Goal: Task Accomplishment & Management: Manage account settings

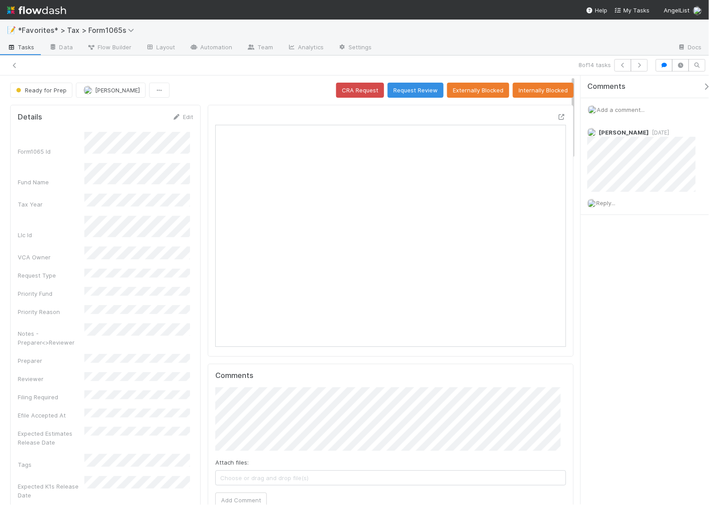
scroll to position [172, 336]
click at [636, 237] on div "Comments Add a comment... [PERSON_NAME] [DATE] Reply..." at bounding box center [648, 167] width 137 height 184
click at [557, 117] on icon at bounding box center [561, 117] width 9 height 6
click at [620, 106] on span "Add a comment..." at bounding box center [620, 109] width 48 height 7
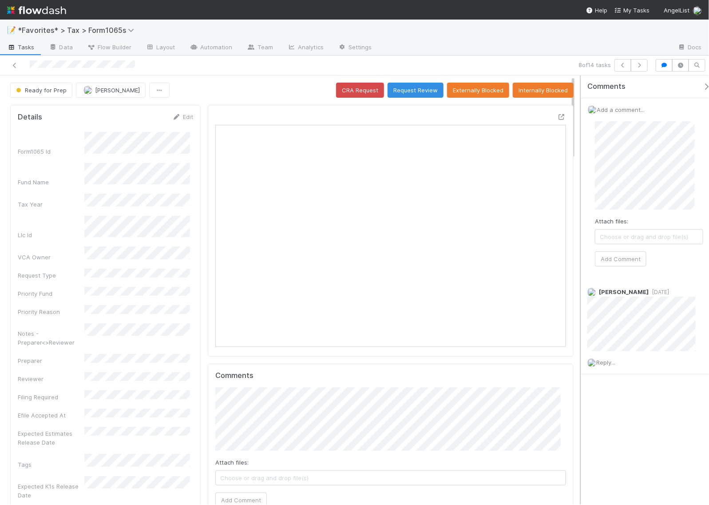
click at [580, 194] on div "Comments Add a comment... Attach files: Choose or drag and drop file(s) Add Com…" at bounding box center [642, 289] width 133 height 429
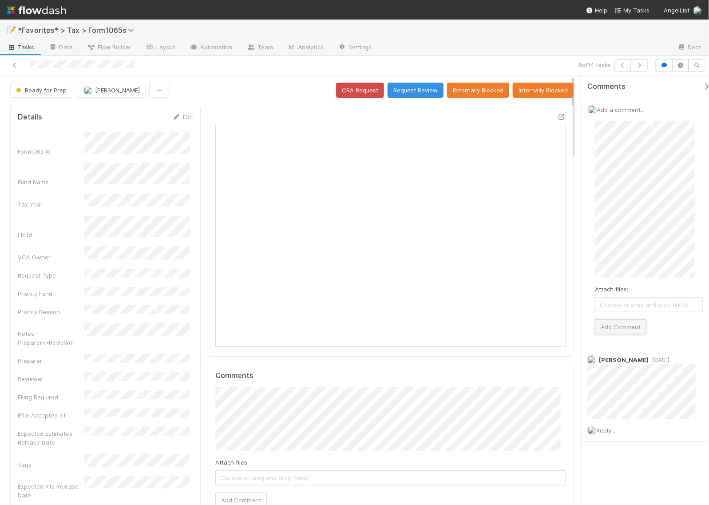
click at [627, 326] on button "Add Comment" at bounding box center [620, 326] width 51 height 15
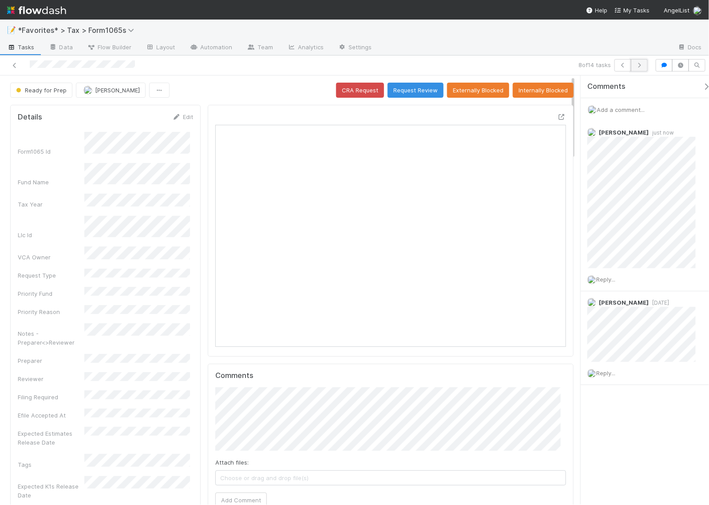
click at [641, 67] on icon "button" at bounding box center [639, 65] width 9 height 5
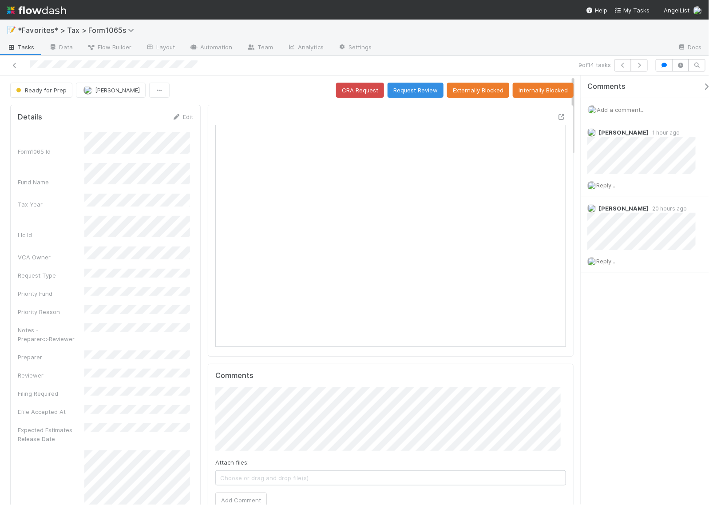
click at [659, 347] on div "Comments Add a comment... Helen Vo 1 hour ago Reply... Helen Vo 20 hours ago Re…" at bounding box center [644, 289] width 128 height 429
click at [557, 118] on icon at bounding box center [561, 117] width 9 height 6
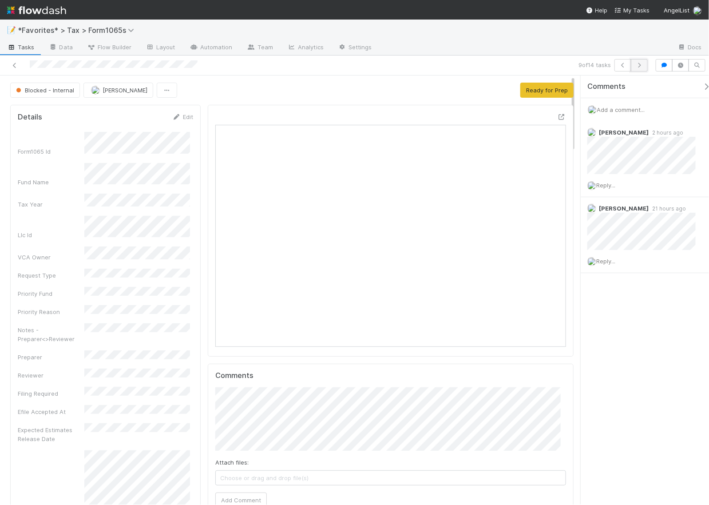
click at [639, 63] on icon "button" at bounding box center [639, 65] width 9 height 5
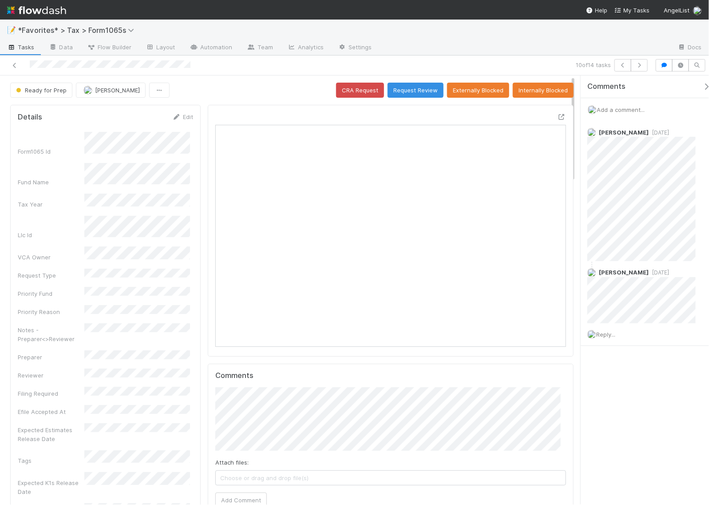
scroll to position [172, 164]
click at [640, 65] on icon "button" at bounding box center [639, 65] width 9 height 5
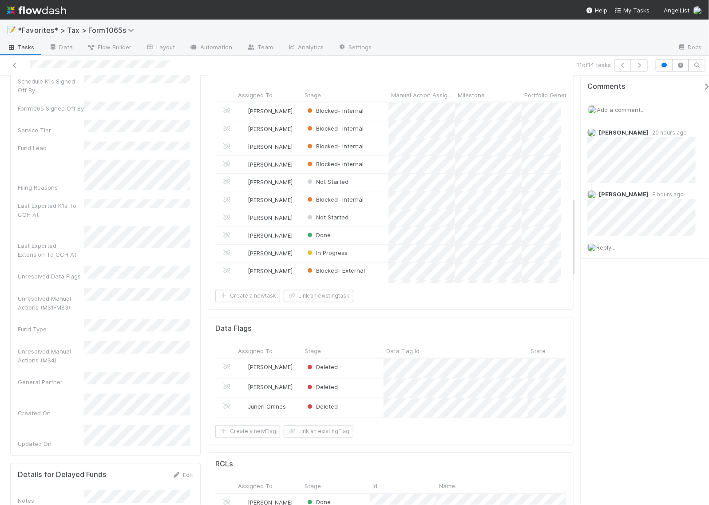
scroll to position [721, 0]
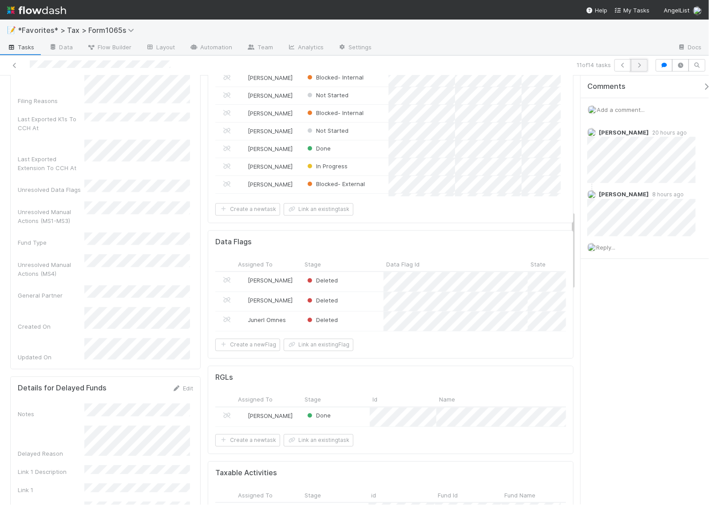
click at [639, 65] on icon "button" at bounding box center [639, 65] width 9 height 5
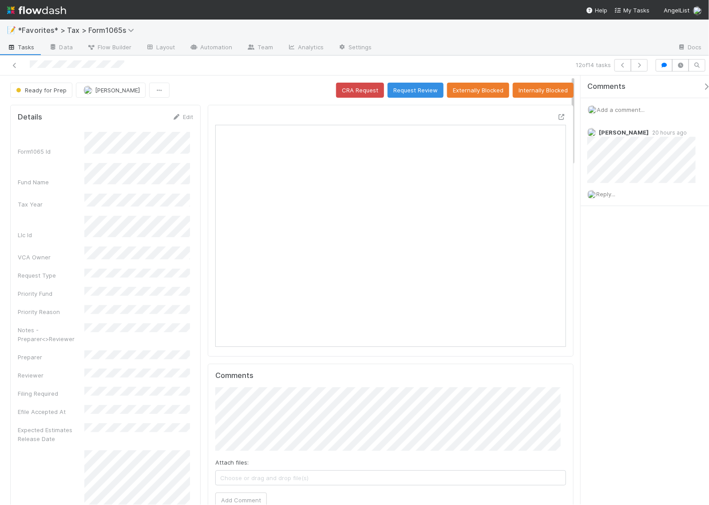
scroll to position [172, 336]
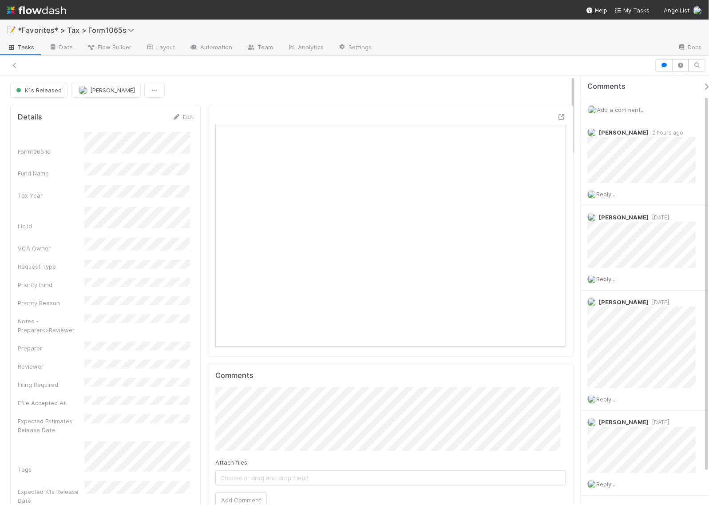
scroll to position [172, 336]
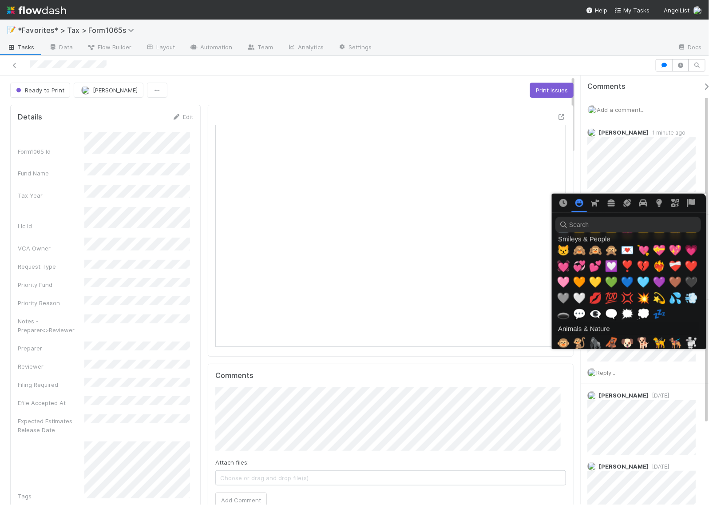
scroll to position [277, 0]
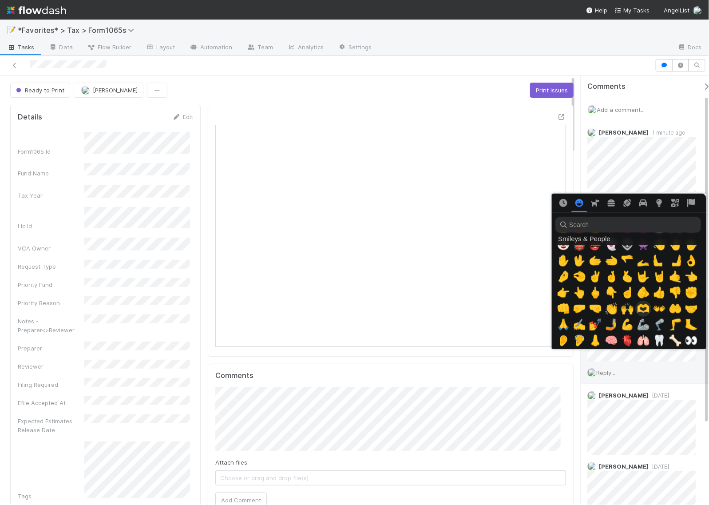
click at [640, 309] on span "🫶" at bounding box center [642, 308] width 13 height 12
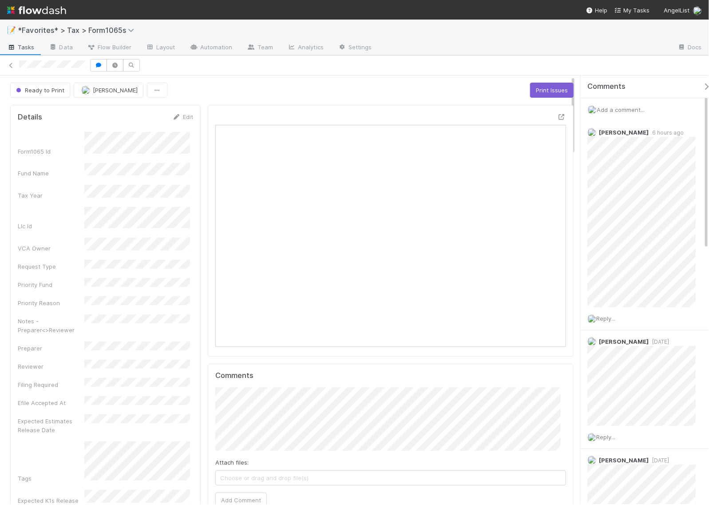
scroll to position [172, 336]
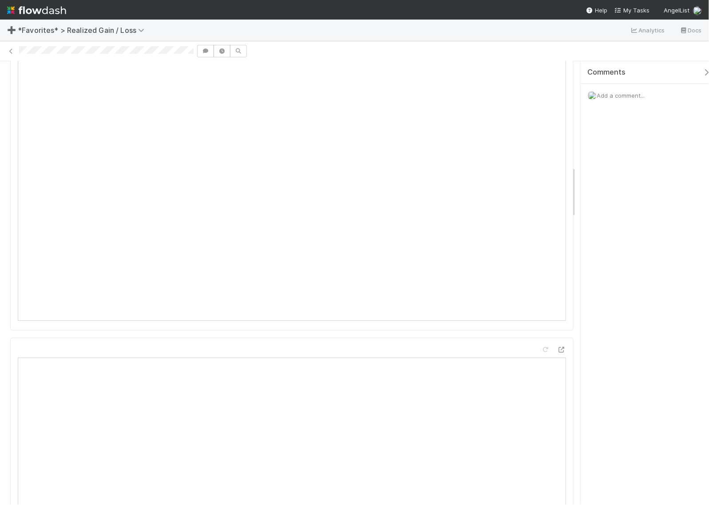
scroll to position [888, 0]
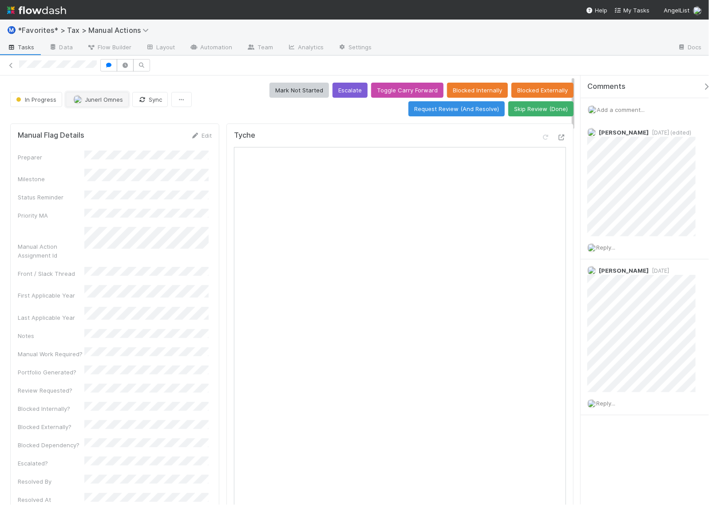
click at [114, 97] on span "Junerl Omnes" at bounding box center [104, 99] width 38 height 7
click at [102, 103] on button "Junerl Omnes" at bounding box center [97, 99] width 63 height 15
click at [89, 121] on span "[PERSON_NAME] you" at bounding box center [108, 122] width 58 height 7
click at [212, 92] on div "Mark Not Started Escalate Toggle Carry Forward Blocked Internally Blocked Exter…" at bounding box center [387, 100] width 371 height 34
click at [451, 112] on button "Request Review (And Resolve)" at bounding box center [456, 108] width 96 height 15
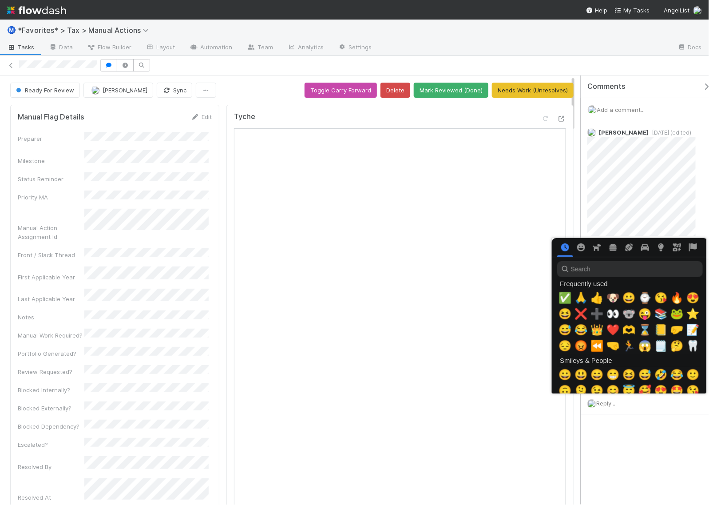
scroll to position [0, 5]
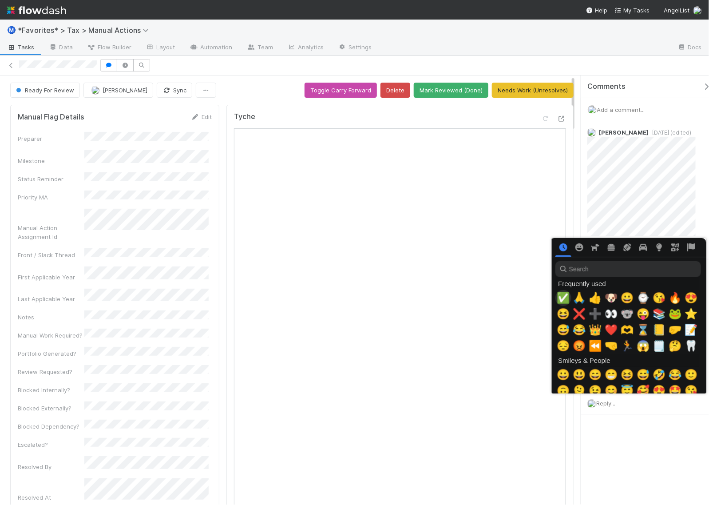
click at [558, 298] on span "✅" at bounding box center [563, 298] width 13 height 12
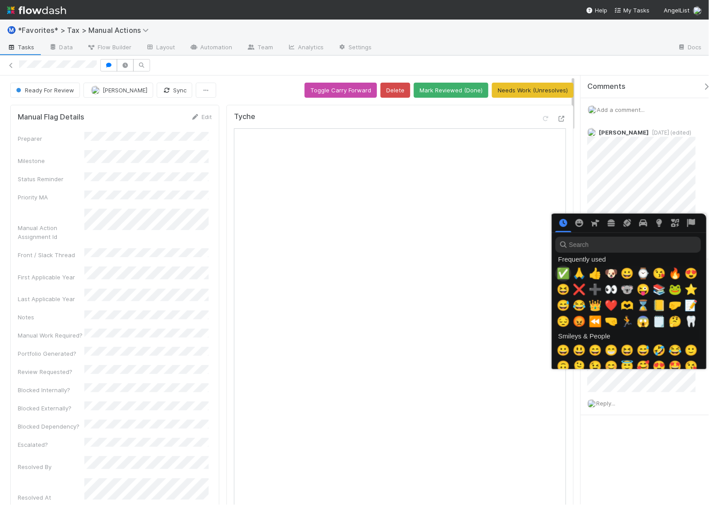
click at [562, 272] on span "✅" at bounding box center [563, 273] width 13 height 12
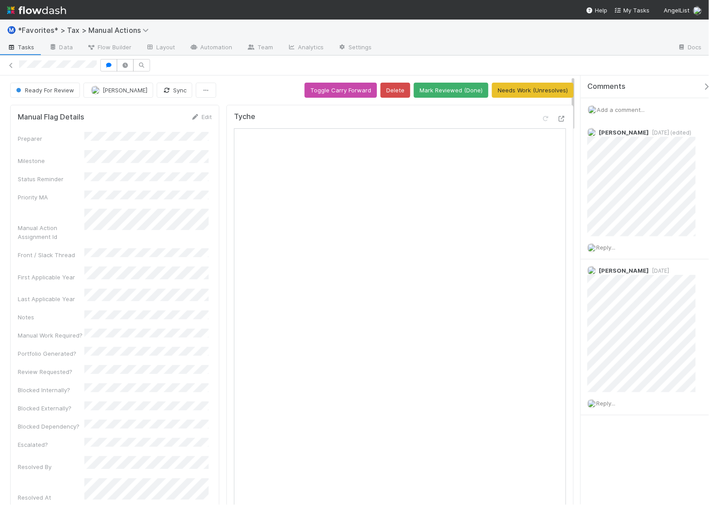
click at [652, 449] on div "Comments Add a comment... Sam Dragul 1 week ago (edited) Reply... Sam Dragul 2 …" at bounding box center [648, 267] width 137 height 384
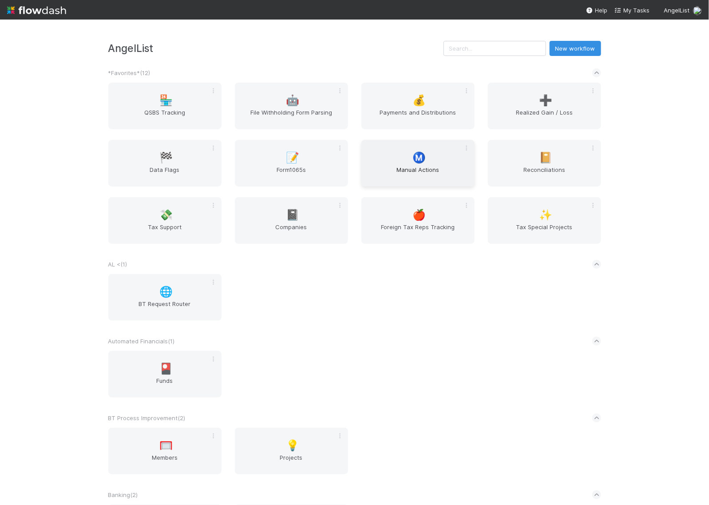
click at [422, 165] on div "Ⓜ️ Manual Actions" at bounding box center [417, 163] width 113 height 47
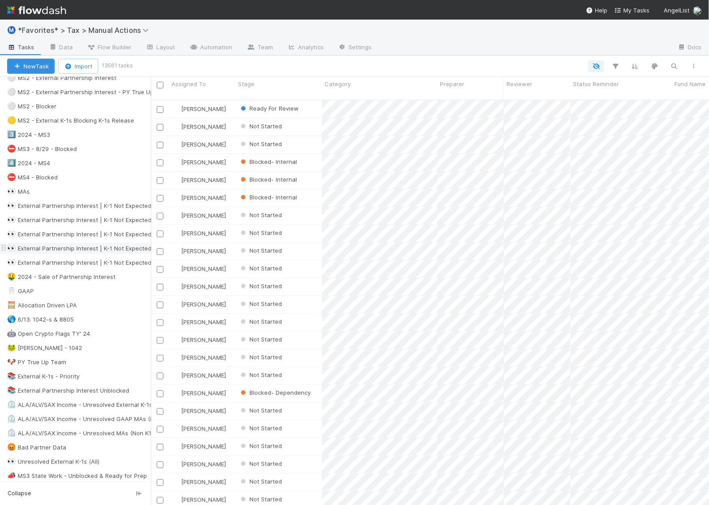
scroll to position [277, 0]
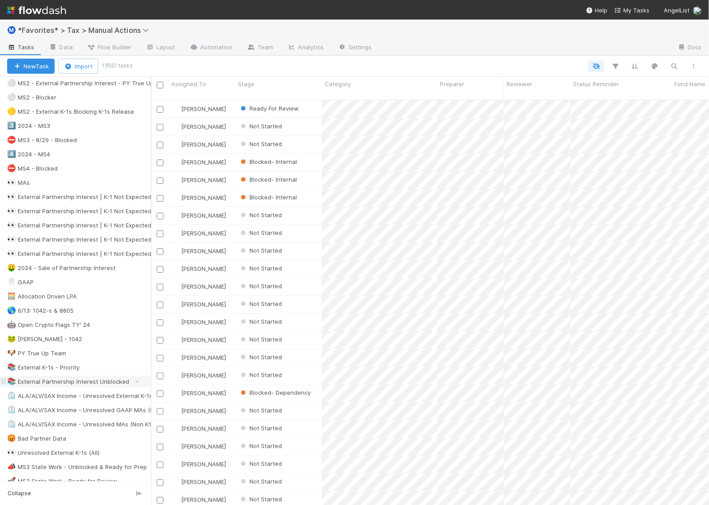
click at [79, 387] on div "📚 External Partnership Interest Unblocked" at bounding box center [68, 381] width 122 height 11
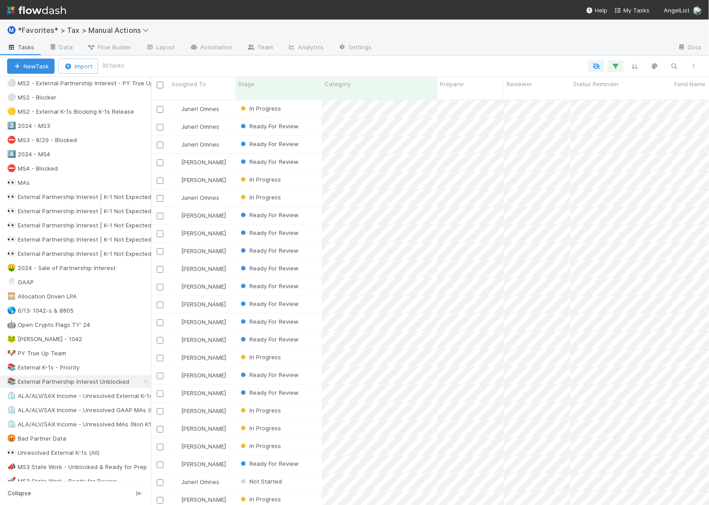
scroll to position [404, 549]
click at [613, 66] on icon "button" at bounding box center [615, 66] width 9 height 8
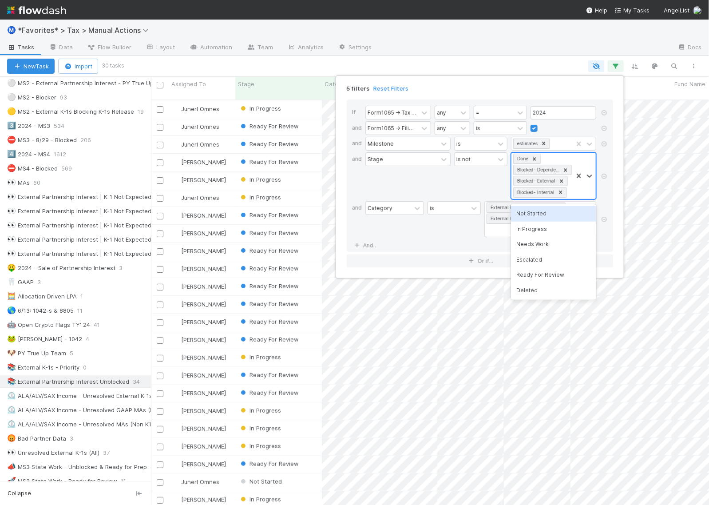
click at [554, 158] on div "Done Blocked- Dependency Blocked- External Blocked- Internal" at bounding box center [541, 176] width 61 height 46
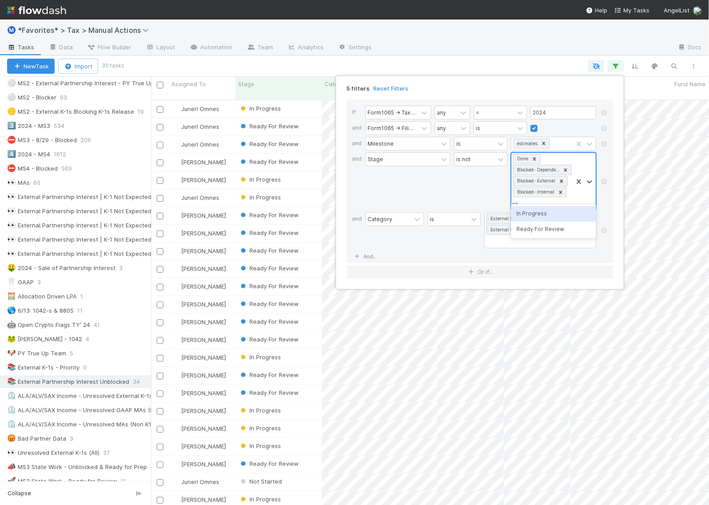
scroll to position [0, 0]
type input "read"
click at [552, 225] on div "Ready For Review" at bounding box center [553, 224] width 85 height 15
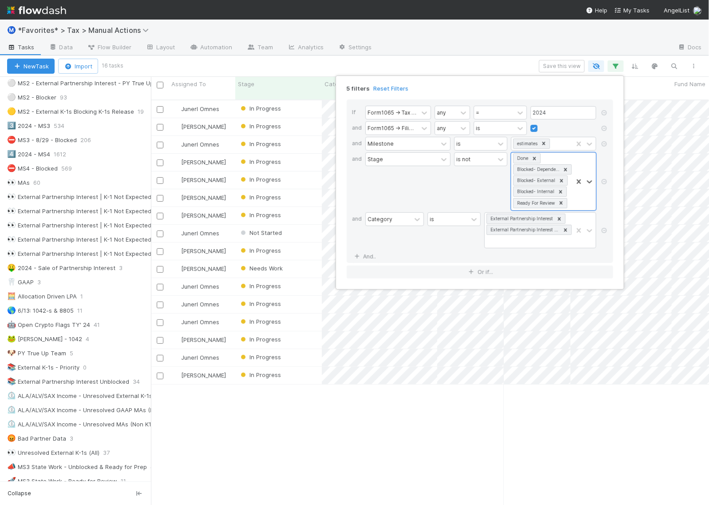
scroll to position [404, 549]
click at [492, 65] on div "5 filters Reset Filters If Form1065 -> Tax Year any = 2024 and Form1065 -> Fili…" at bounding box center [354, 252] width 709 height 505
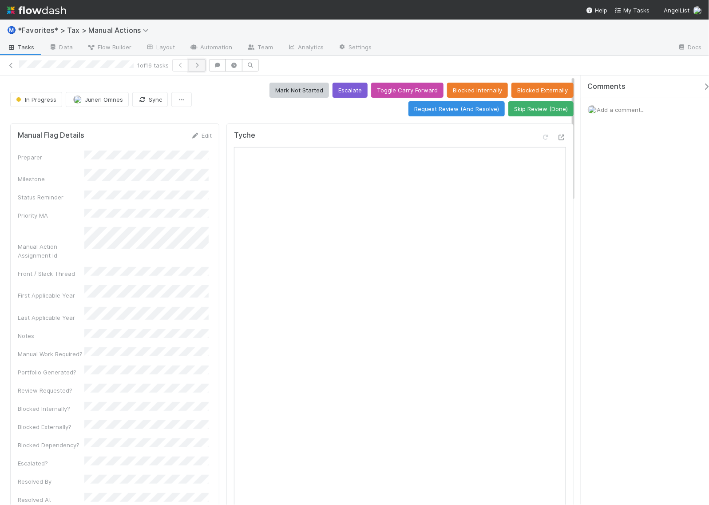
click at [201, 63] on icon "button" at bounding box center [197, 65] width 9 height 5
click at [204, 68] on button "button" at bounding box center [198, 65] width 17 height 12
click at [12, 64] on icon at bounding box center [11, 66] width 9 height 6
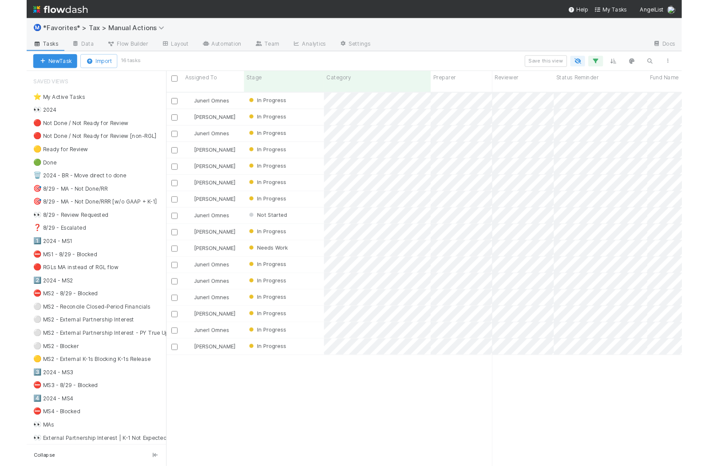
scroll to position [404, 549]
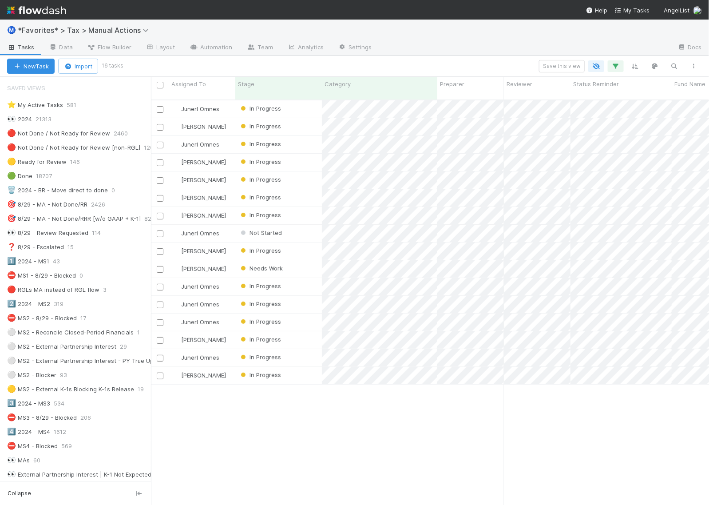
click at [537, 399] on div "Junerl Omnes In Progress 8/20/25, 5:52:09 PM 8/24/25, 11:10:52 PM 0 0 0 1 0 Joh…" at bounding box center [430, 306] width 558 height 412
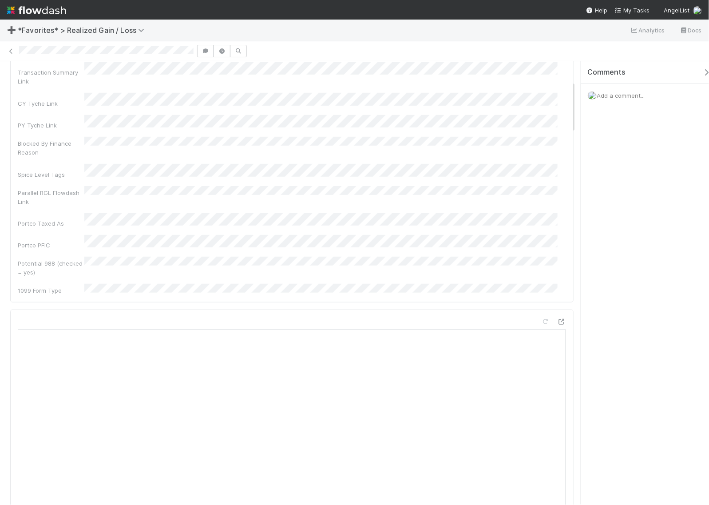
scroll to position [166, 0]
click at [557, 318] on icon at bounding box center [561, 321] width 9 height 6
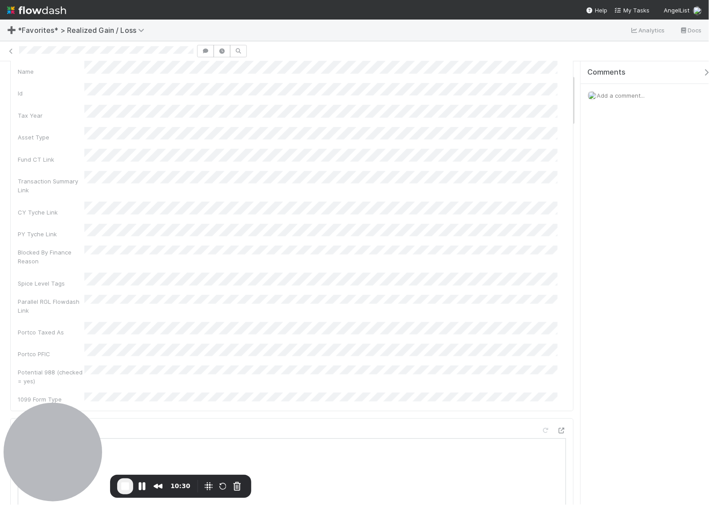
scroll to position [0, 0]
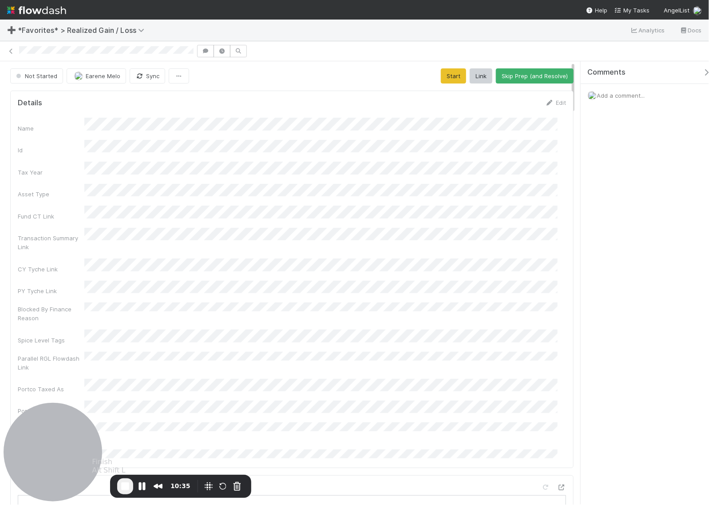
click at [122, 489] on span "End Recording" at bounding box center [125, 486] width 11 height 11
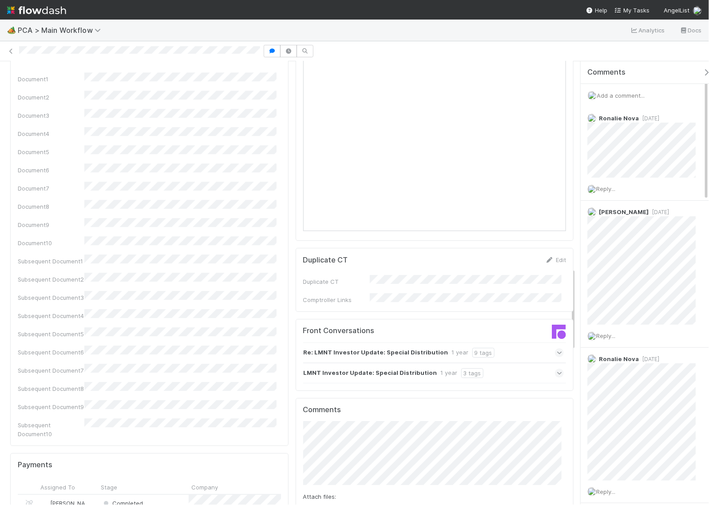
scroll to position [1109, 0]
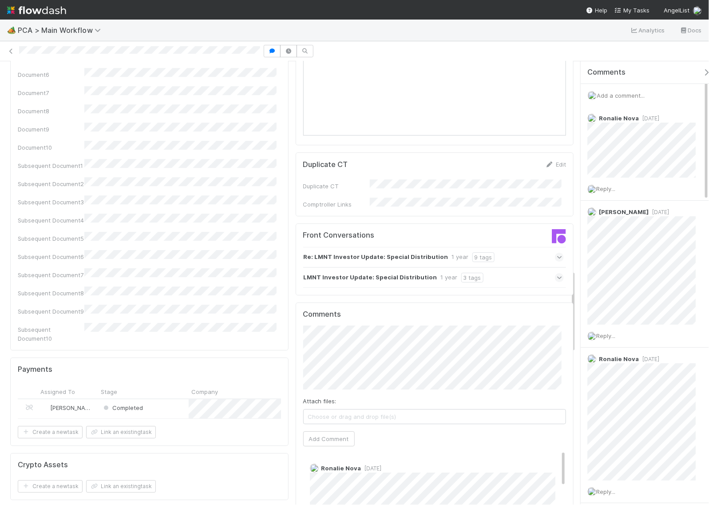
click at [166, 399] on div "Completed" at bounding box center [143, 408] width 91 height 19
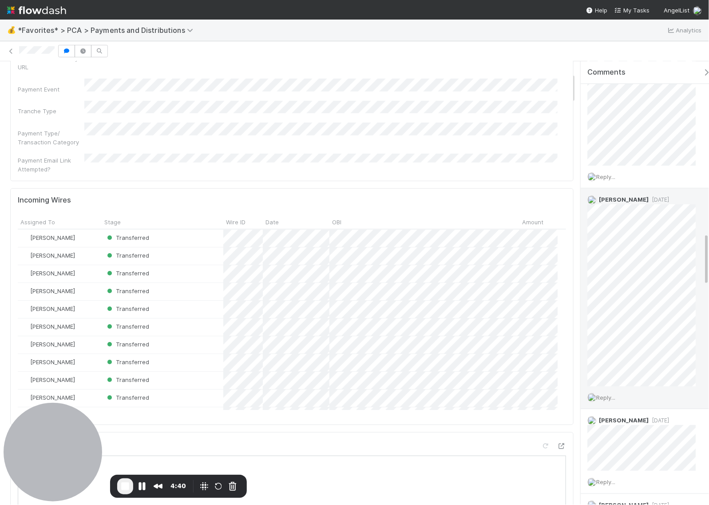
scroll to position [1442, 0]
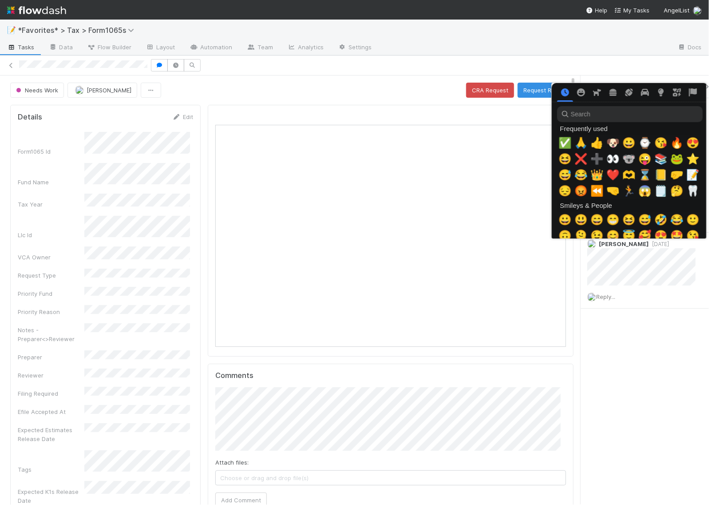
scroll to position [0, 5]
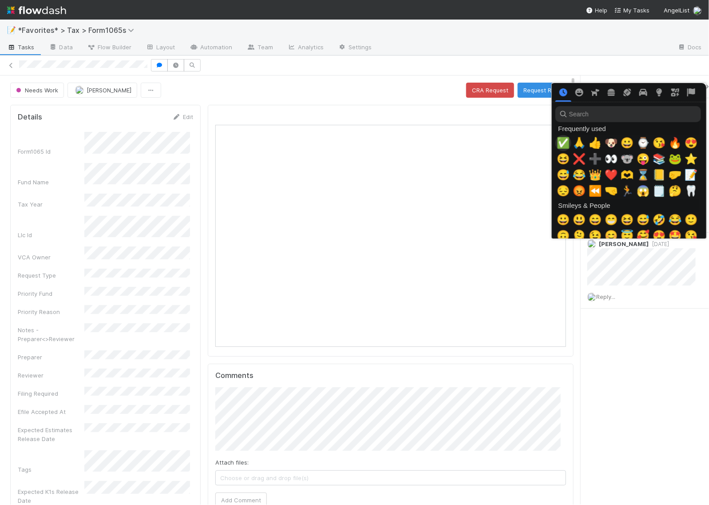
click at [559, 139] on span "✅" at bounding box center [563, 143] width 13 height 12
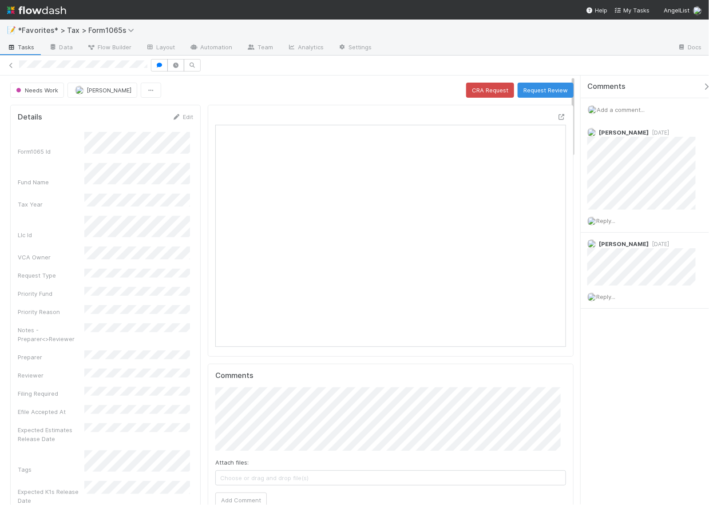
click at [642, 362] on div "Comments Add a comment... Amy Gregorius 1 week ago Reply... Amy Gregorius 2 wee…" at bounding box center [644, 289] width 128 height 429
click at [541, 90] on button "Request Review" at bounding box center [545, 90] width 56 height 15
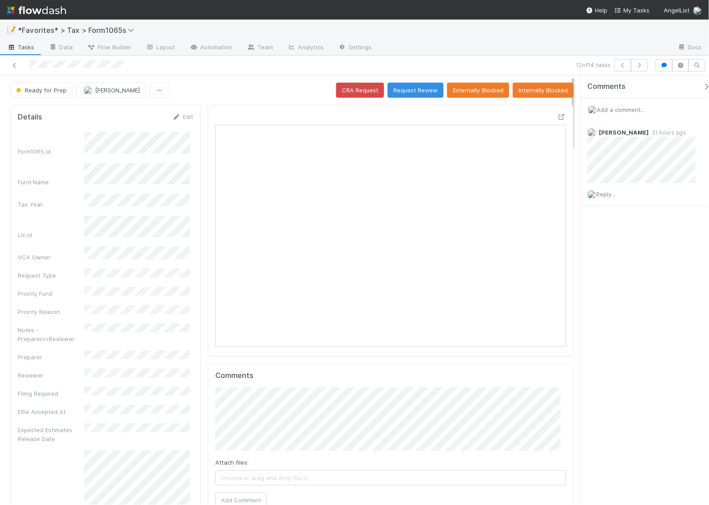
click at [236, 83] on div "Ready for Prep Helen Vo CRA Request Request Review Externally Blocked Internall…" at bounding box center [291, 90] width 563 height 15
click at [640, 66] on icon "button" at bounding box center [639, 65] width 9 height 5
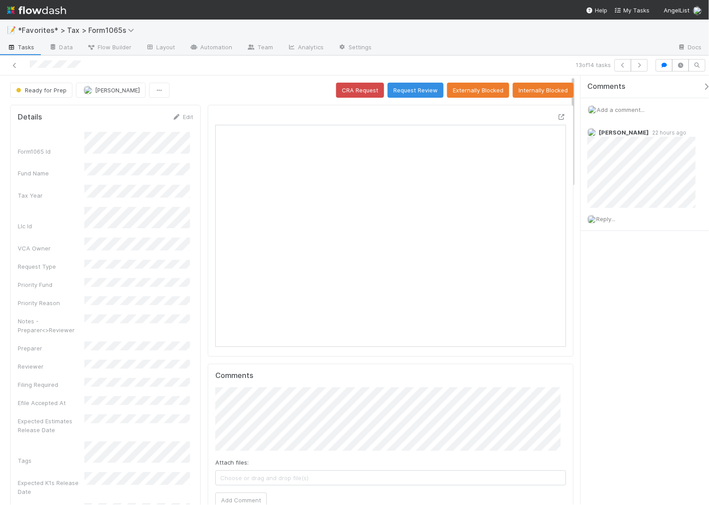
scroll to position [172, 336]
click at [557, 115] on icon at bounding box center [561, 117] width 9 height 6
click at [667, 268] on div "Comments Add a comment... Helen Vo 22 hours ago Reply..." at bounding box center [648, 175] width 137 height 200
click at [608, 216] on span "Reply..." at bounding box center [605, 218] width 19 height 7
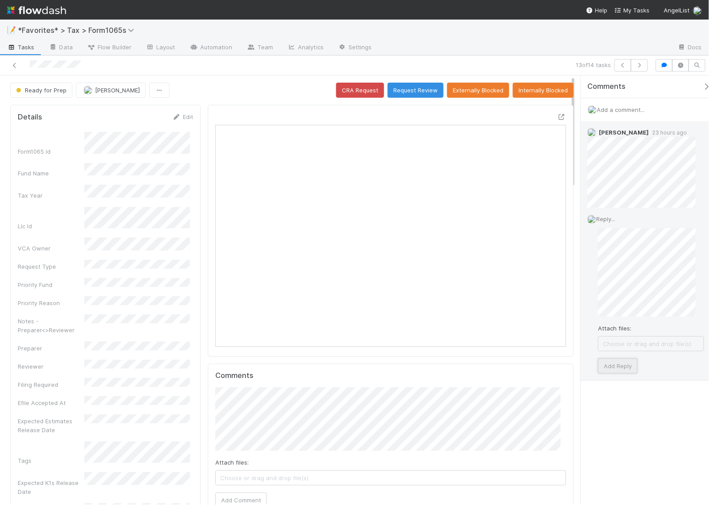
click at [626, 367] on button "Add Reply" at bounding box center [617, 365] width 39 height 15
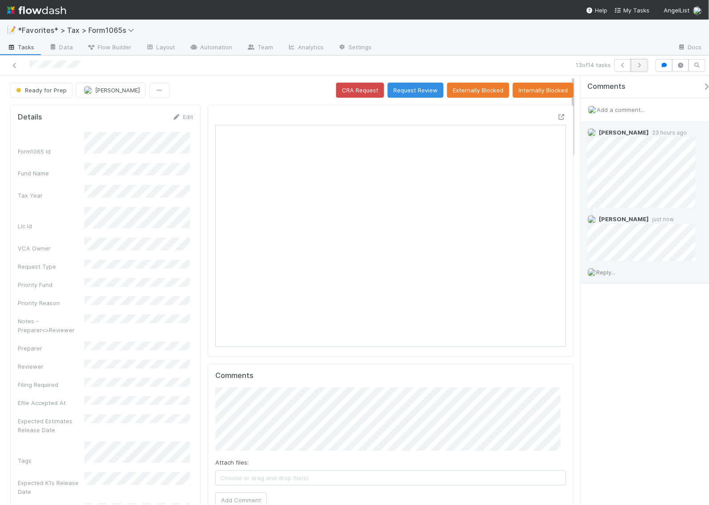
click at [640, 63] on icon "button" at bounding box center [639, 65] width 9 height 5
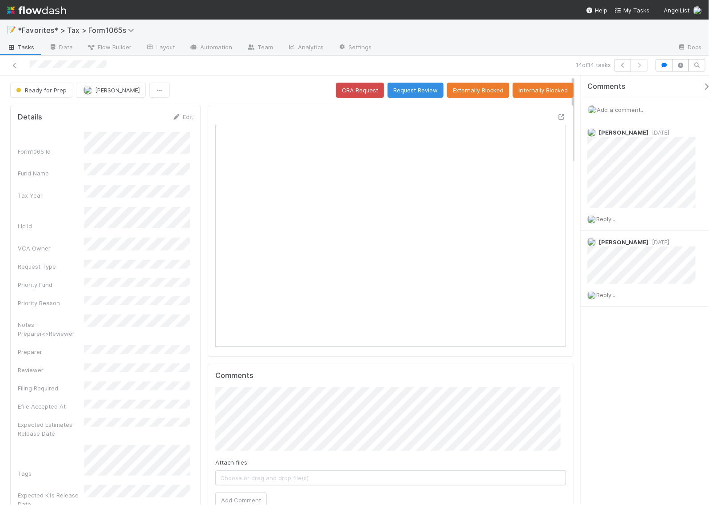
scroll to position [172, 164]
click at [12, 65] on icon at bounding box center [14, 66] width 9 height 6
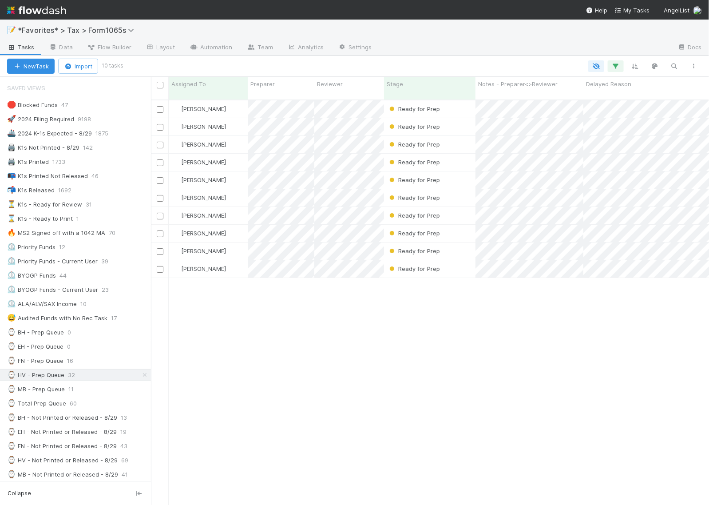
scroll to position [9, 9]
click at [459, 102] on div "Ready for Prep" at bounding box center [429, 108] width 91 height 17
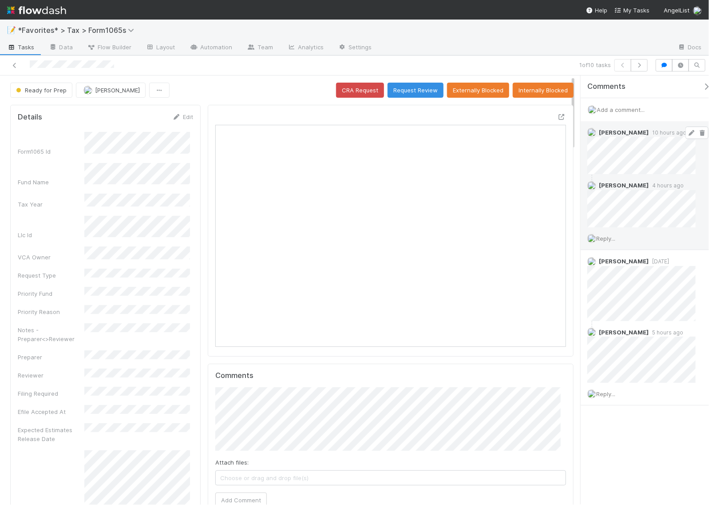
scroll to position [172, 336]
click at [557, 115] on icon at bounding box center [561, 117] width 9 height 6
click at [609, 240] on span "Reply..." at bounding box center [605, 238] width 19 height 7
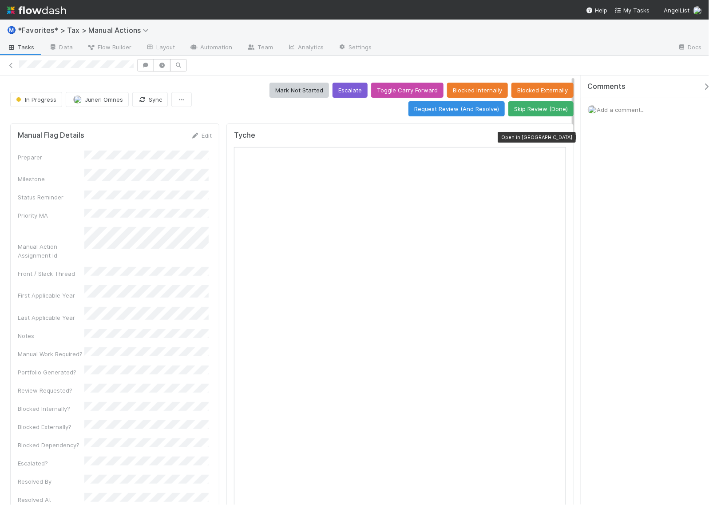
click at [557, 140] on icon at bounding box center [561, 137] width 9 height 6
click at [459, 108] on button "Request Review (And Resolve)" at bounding box center [456, 108] width 96 height 15
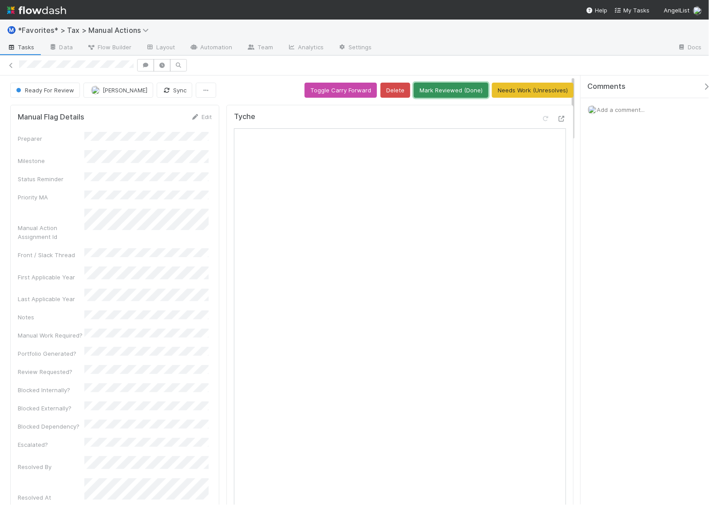
click at [458, 83] on button "Mark Reviewed (Done)" at bounding box center [451, 90] width 75 height 15
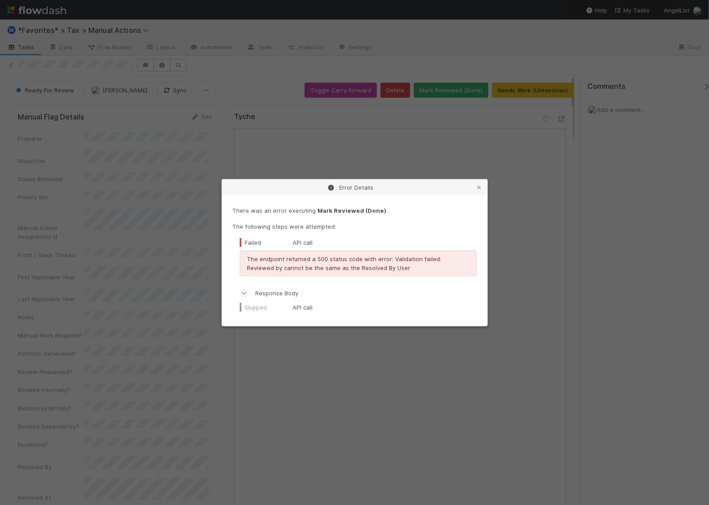
click at [615, 244] on div "Error Details There was an error executing Mark Reviewed (Done) . The following…" at bounding box center [354, 252] width 709 height 505
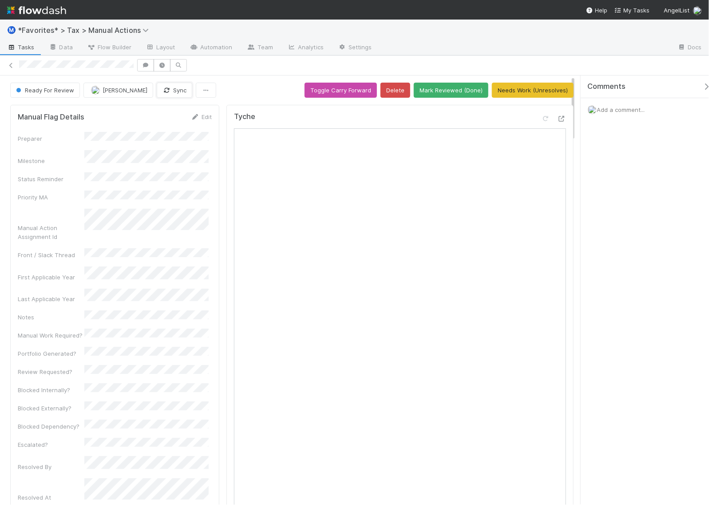
click at [162, 92] on button "Sync" at bounding box center [175, 90] width 36 height 15
click at [525, 87] on button "Needs Work (Unresolves)" at bounding box center [533, 90] width 82 height 15
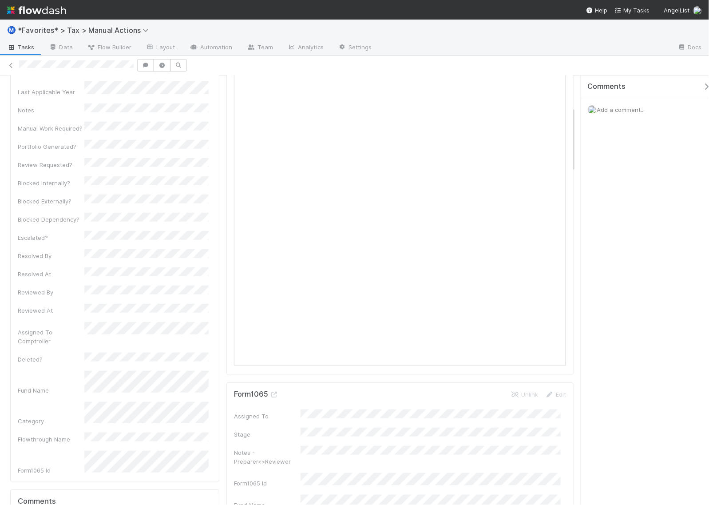
scroll to position [241, 0]
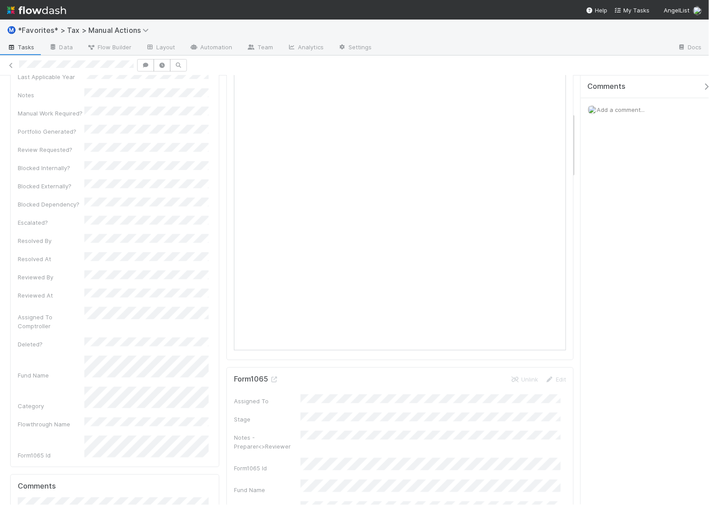
click at [213, 242] on div "Manual Flag Details Edit Preparer Milestone Status Reminder Priority MA Manual …" at bounding box center [114, 175] width 209 height 584
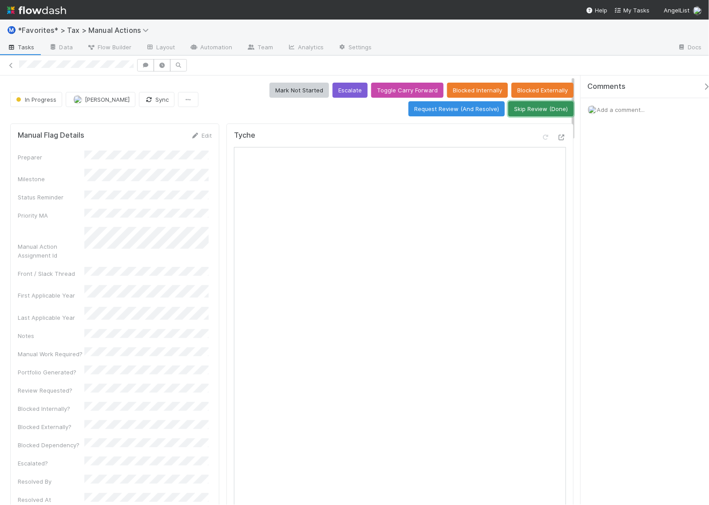
click at [555, 111] on button "Skip Review (Done)" at bounding box center [540, 108] width 65 height 15
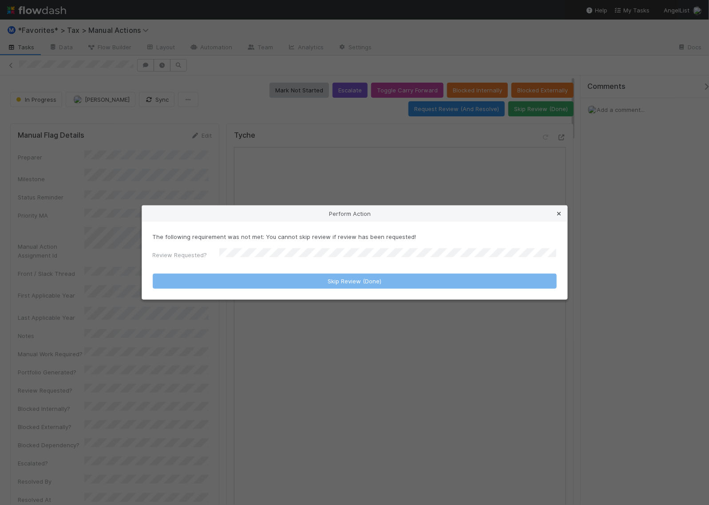
click at [557, 211] on icon at bounding box center [559, 214] width 9 height 6
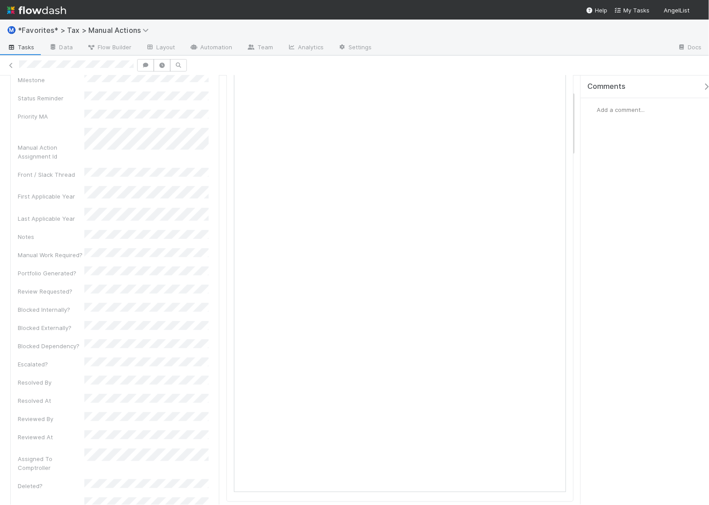
scroll to position [277, 0]
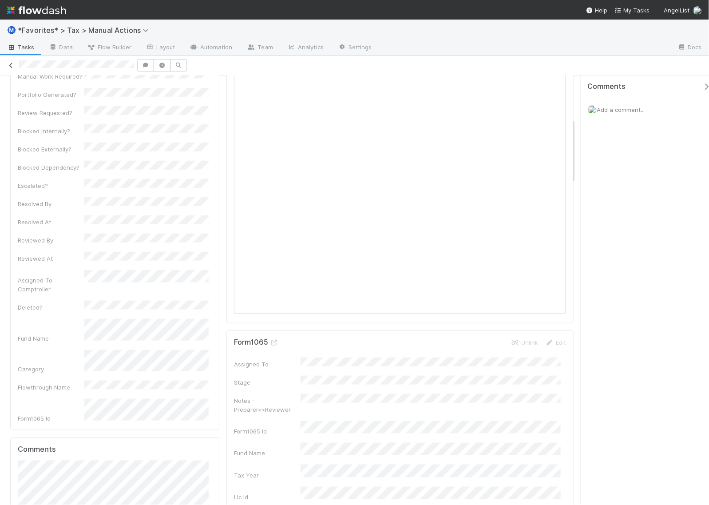
click at [12, 64] on icon at bounding box center [11, 66] width 9 height 6
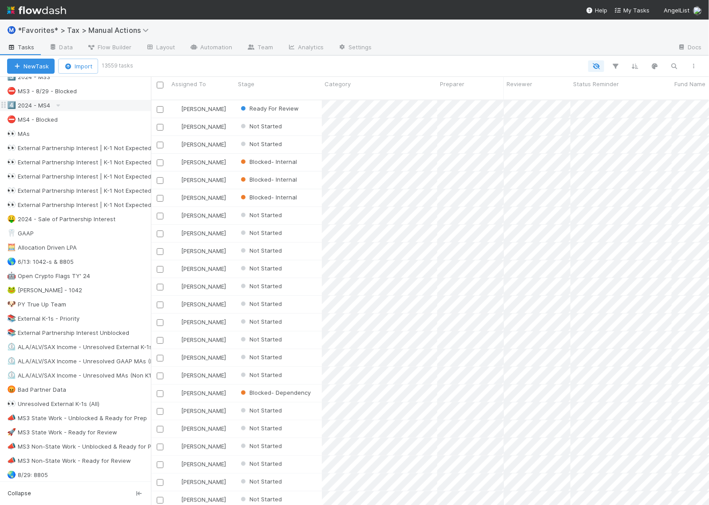
scroll to position [333, 0]
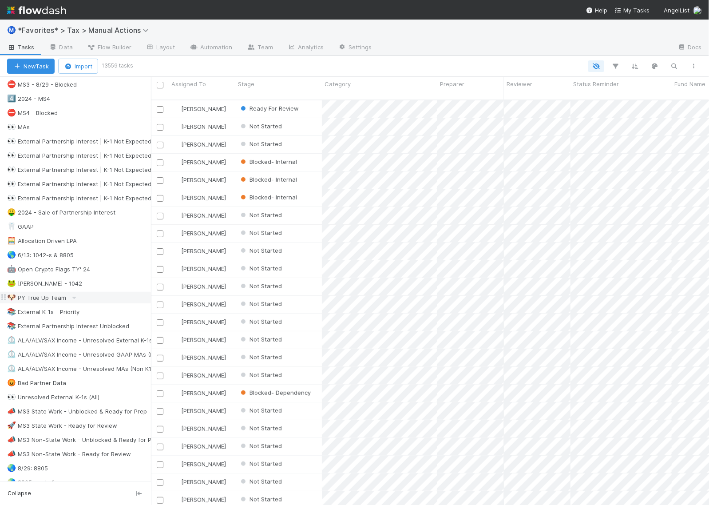
click at [30, 303] on div "🐶 PY True Up Team" at bounding box center [36, 297] width 59 height 11
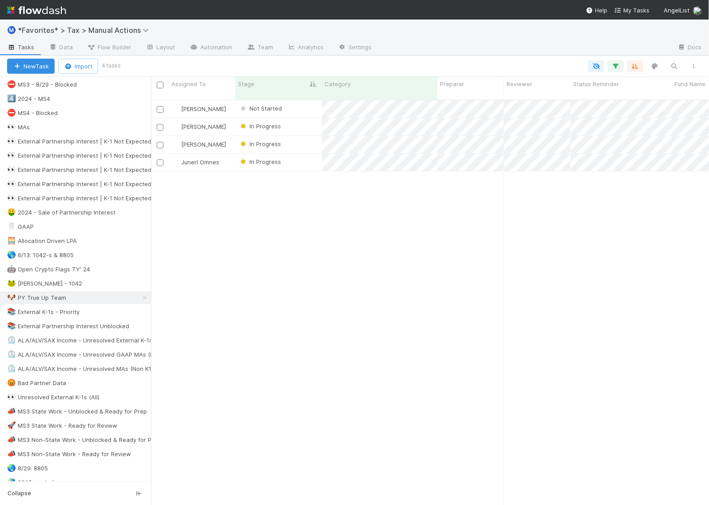
scroll to position [404, 549]
click at [205, 141] on span "[PERSON_NAME]" at bounding box center [203, 144] width 45 height 7
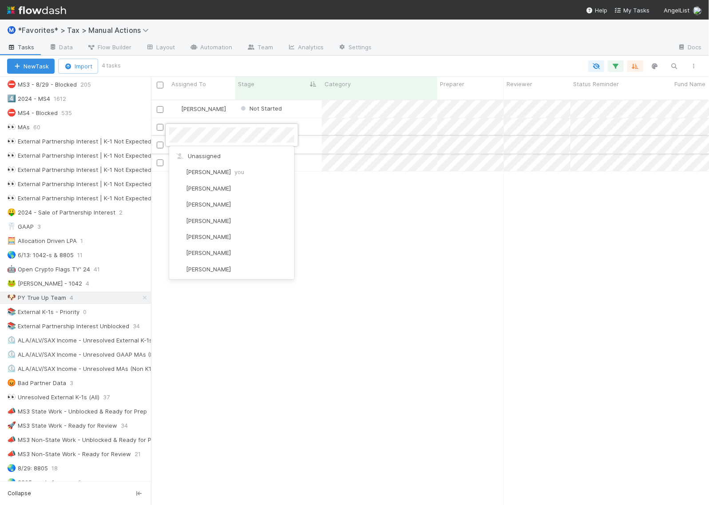
scroll to position [336, 0]
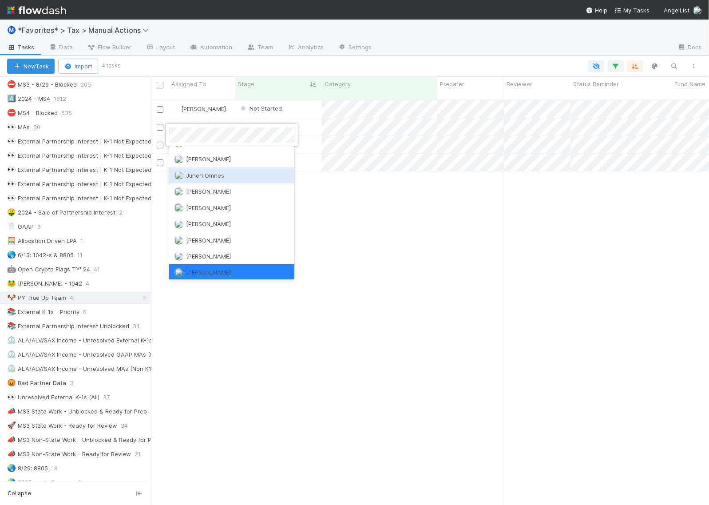
click at [212, 167] on div "Junerl Omnes" at bounding box center [231, 175] width 125 height 16
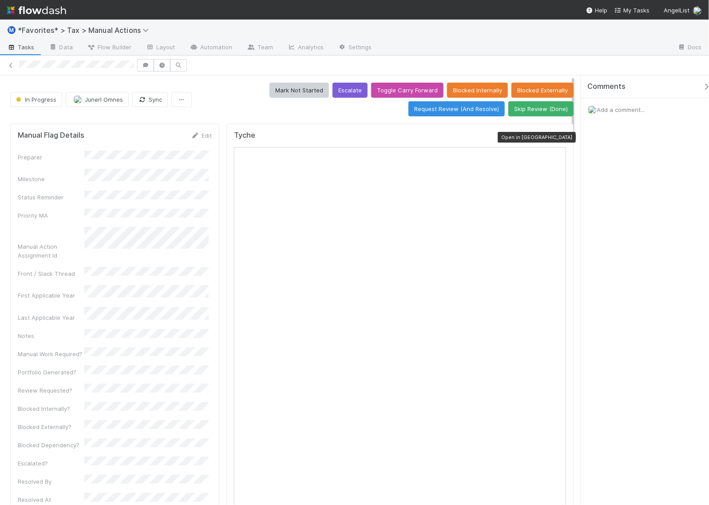
click at [557, 138] on icon at bounding box center [561, 137] width 9 height 6
click at [102, 102] on span "Junerl Omnes" at bounding box center [104, 99] width 38 height 7
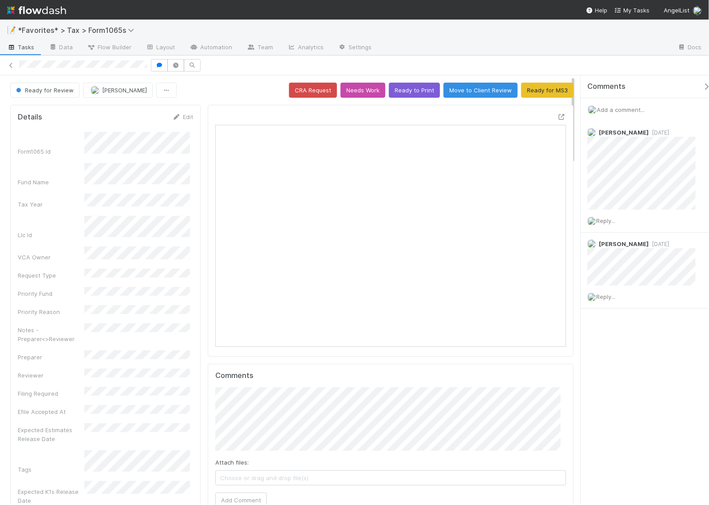
scroll to position [172, 164]
drag, startPoint x: 16, startPoint y: 67, endPoint x: 146, endPoint y: 70, distance: 130.1
click at [146, 70] on div at bounding box center [354, 65] width 709 height 12
copy icon
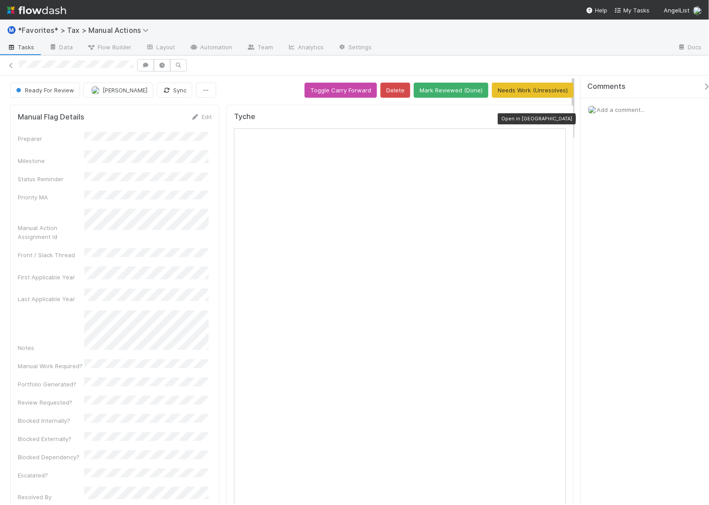
click at [557, 116] on icon at bounding box center [561, 119] width 9 height 6
click at [617, 205] on div "Comments Add a comment..." at bounding box center [644, 289] width 128 height 429
click at [265, 90] on div "Ready For Review [PERSON_NAME] Sync Toggle Carry Forward Delete Mark Reviewed (…" at bounding box center [291, 90] width 563 height 15
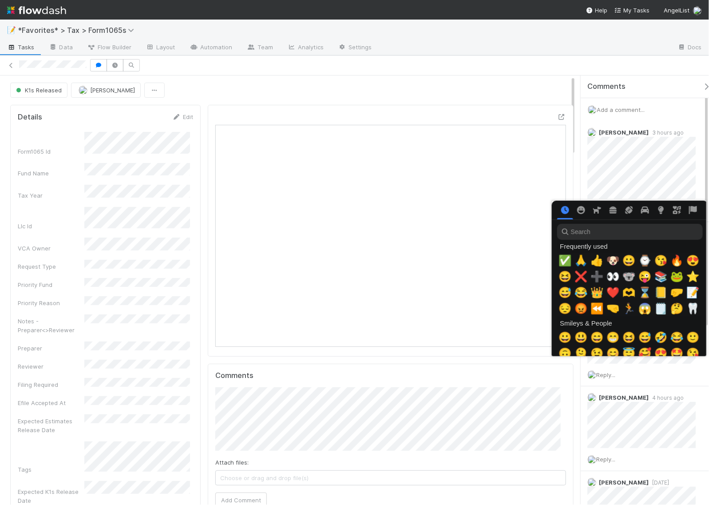
scroll to position [0, 5]
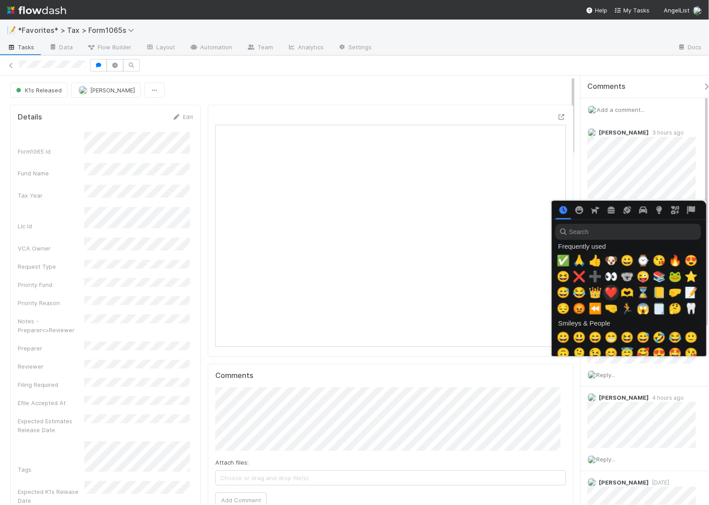
click at [609, 289] on span "❤️" at bounding box center [610, 292] width 13 height 12
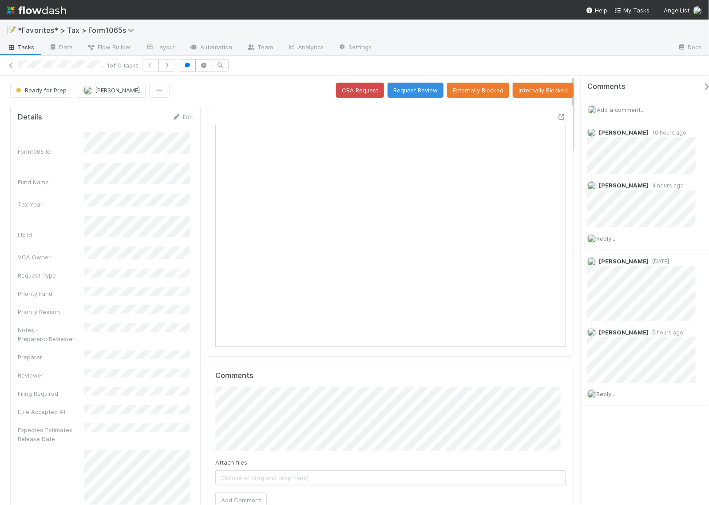
scroll to position [172, 336]
click at [288, 89] on div "Ready for Prep Helen Vo CRA Request Request Review Externally Blocked Internall…" at bounding box center [291, 90] width 563 height 15
click at [12, 65] on icon at bounding box center [11, 66] width 9 height 6
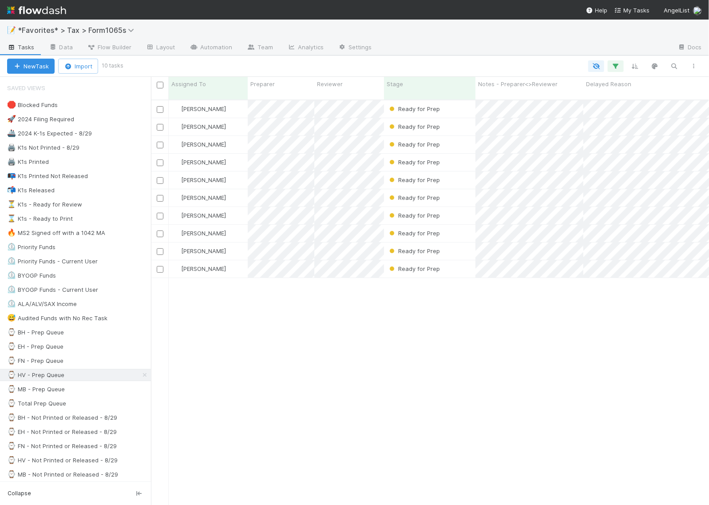
scroll to position [404, 549]
click at [467, 107] on div "Ready for Prep" at bounding box center [429, 108] width 91 height 17
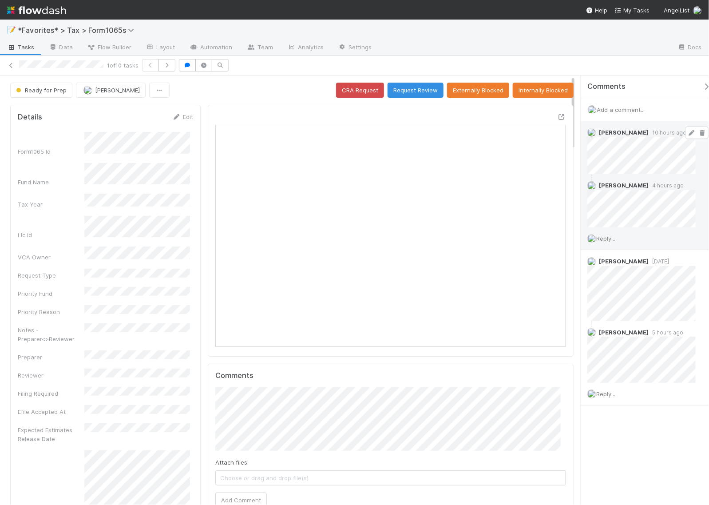
scroll to position [172, 336]
click at [613, 110] on span "Add a comment..." at bounding box center [620, 109] width 48 height 7
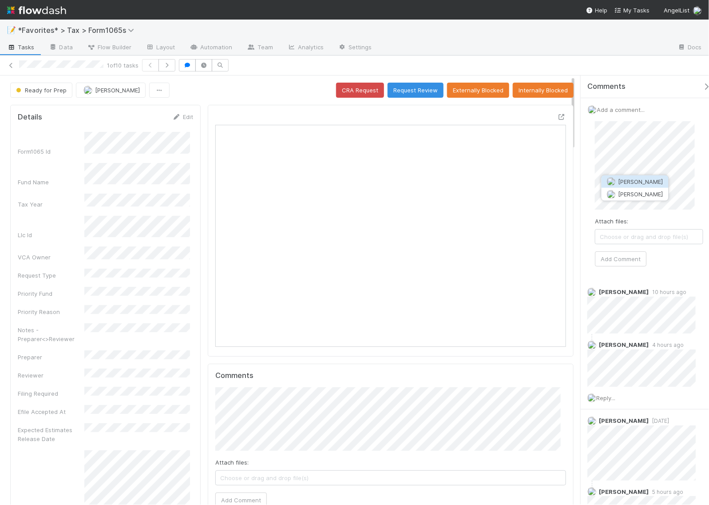
click at [635, 181] on span "[PERSON_NAME]" at bounding box center [640, 181] width 45 height 7
click at [632, 257] on button "Add Comment" at bounding box center [620, 258] width 51 height 15
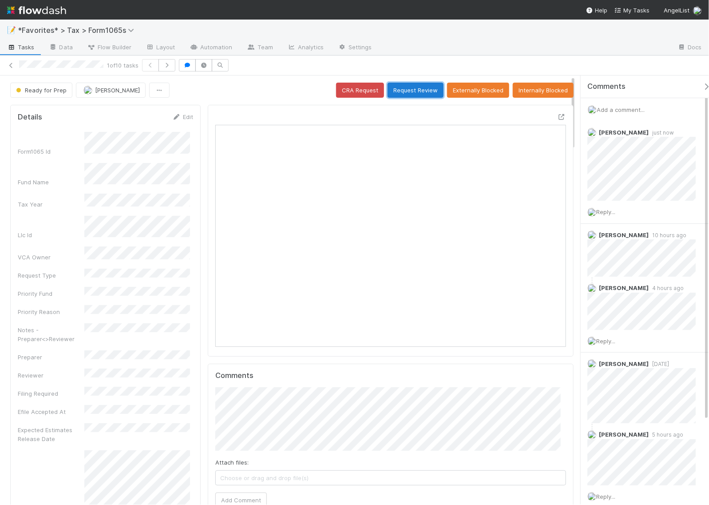
click at [422, 87] on button "Request Review" at bounding box center [415, 90] width 56 height 15
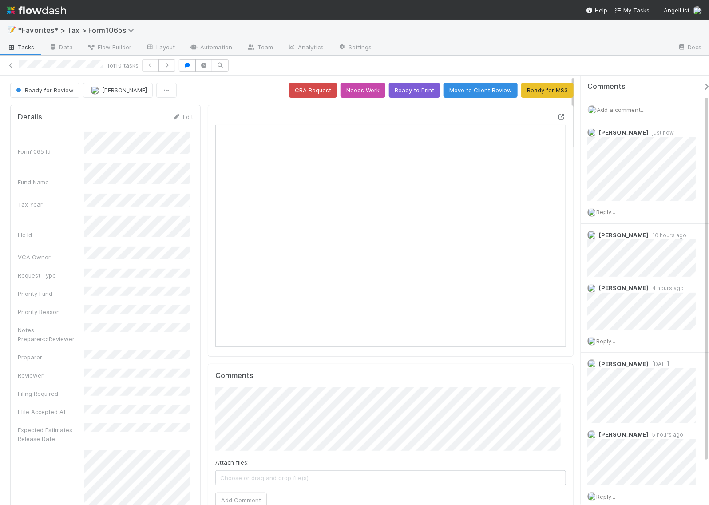
click at [557, 118] on icon at bounding box center [561, 117] width 9 height 6
click at [171, 67] on icon "button" at bounding box center [166, 65] width 9 height 5
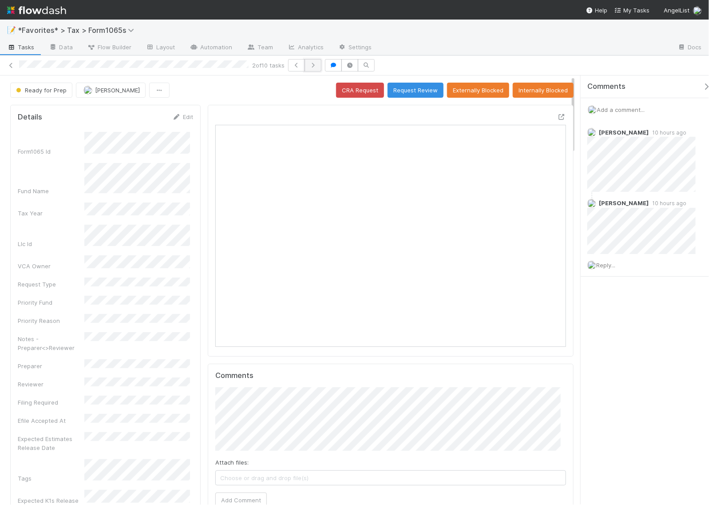
click at [317, 65] on icon "button" at bounding box center [312, 65] width 9 height 5
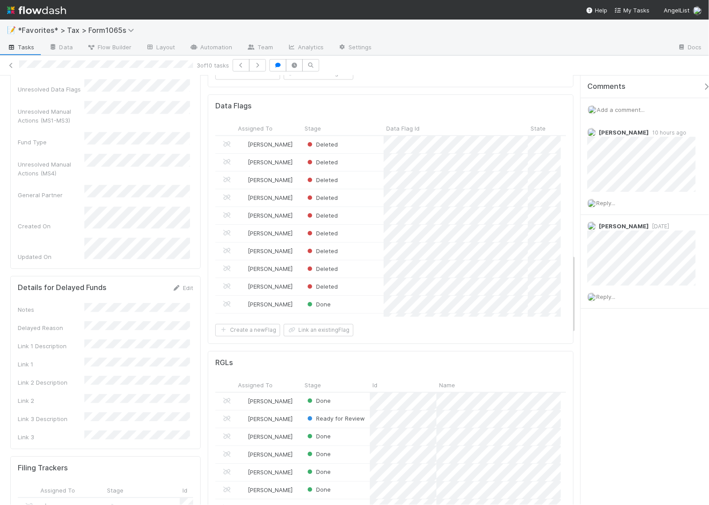
scroll to position [832, 0]
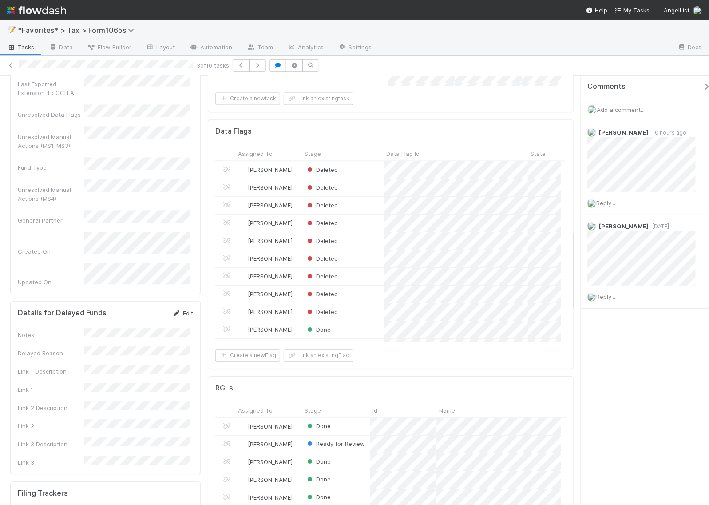
click at [180, 309] on link "Edit" at bounding box center [182, 312] width 21 height 7
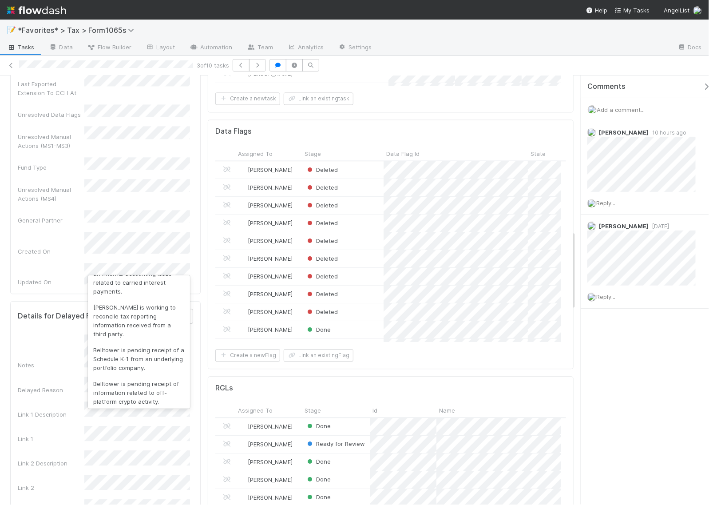
scroll to position [333, 0]
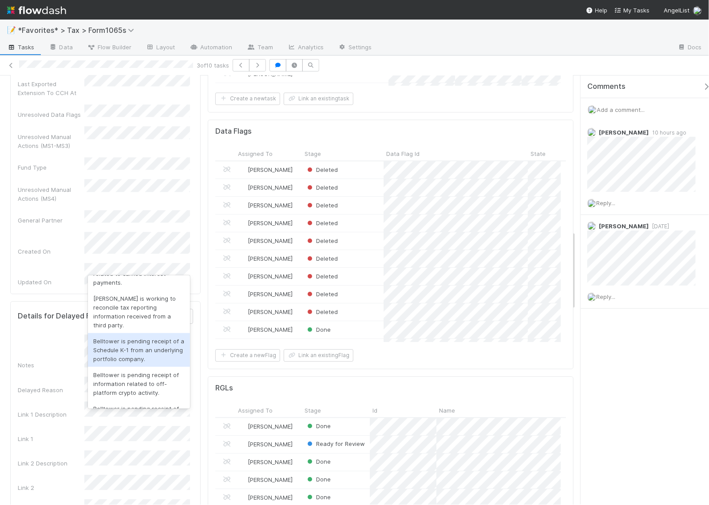
click at [154, 344] on div "Belltower is pending receipt of a Schedule K-1 from an underlying portfolio com…" at bounding box center [139, 350] width 102 height 34
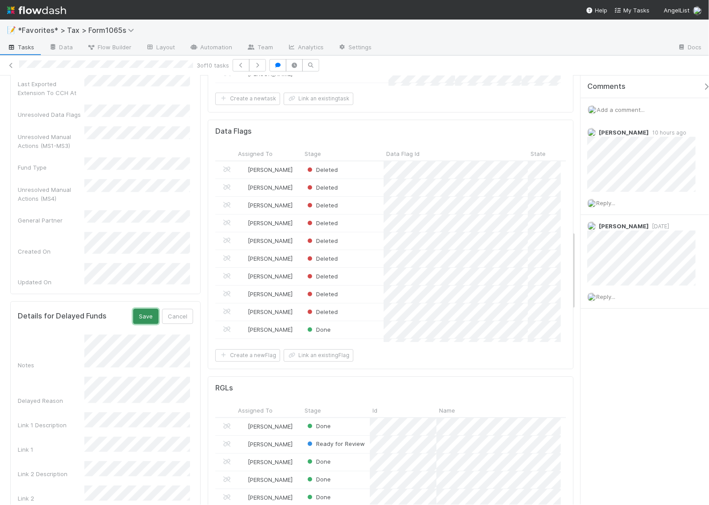
click at [146, 308] on button "Save" at bounding box center [145, 315] width 25 height 15
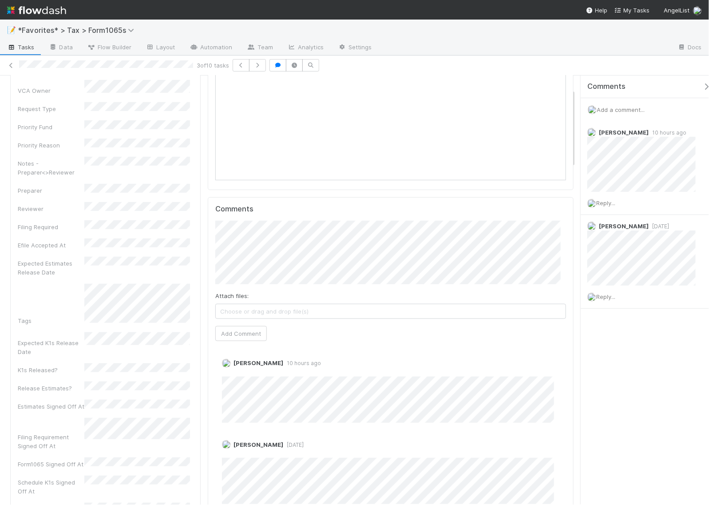
scroll to position [0, 0]
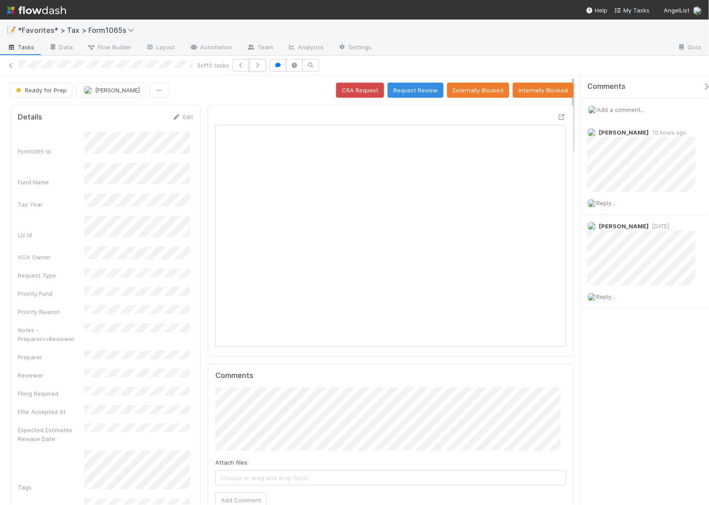
click at [258, 68] on button "button" at bounding box center [257, 65] width 17 height 12
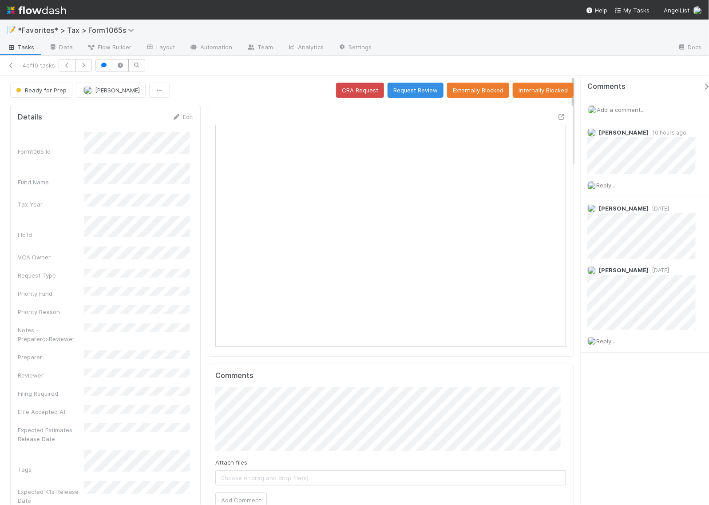
scroll to position [8, 9]
click at [201, 63] on icon "button" at bounding box center [197, 65] width 9 height 5
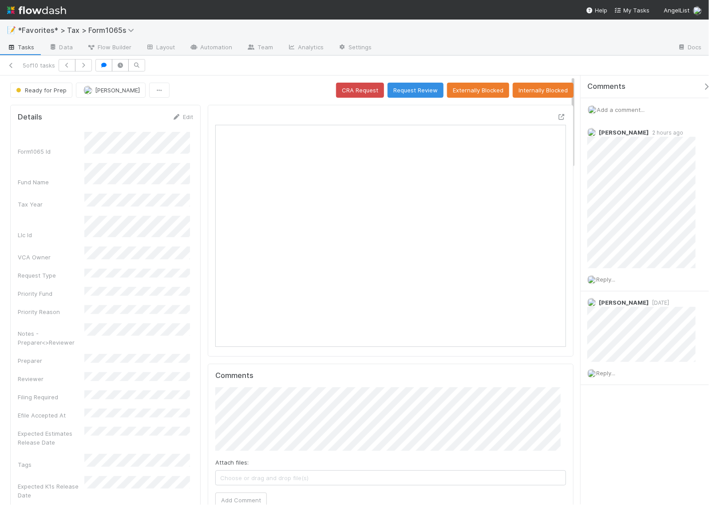
scroll to position [8, 9]
click at [415, 89] on button "Request Review" at bounding box center [415, 90] width 56 height 15
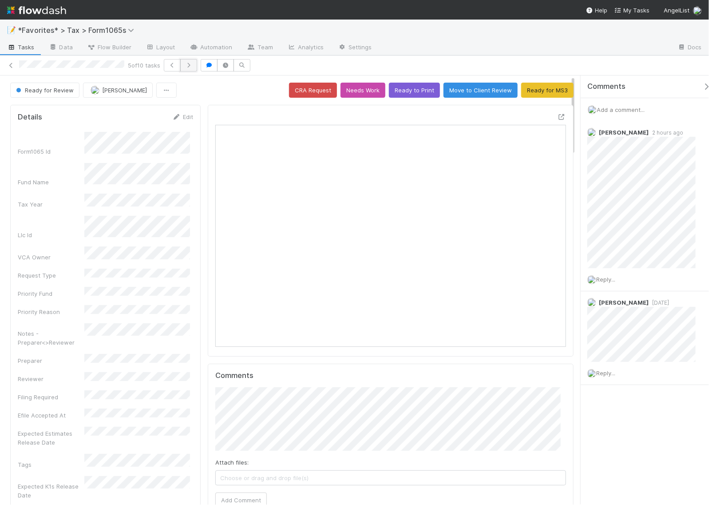
click at [191, 68] on button "button" at bounding box center [188, 65] width 17 height 12
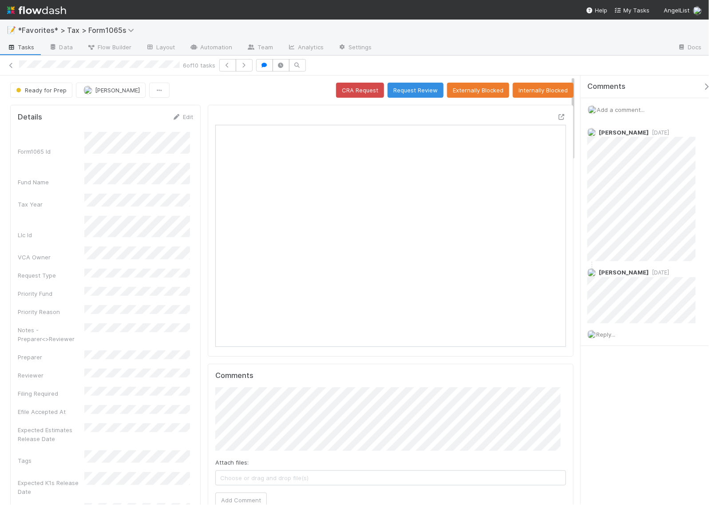
scroll to position [172, 336]
click at [609, 334] on span "Reply..." at bounding box center [605, 334] width 19 height 7
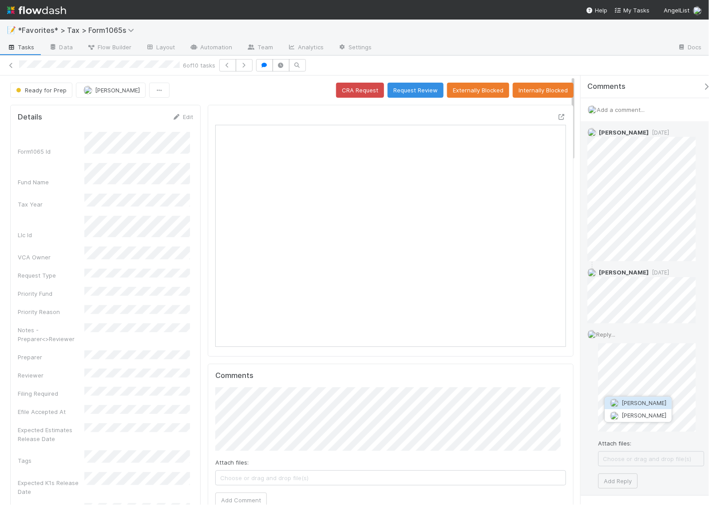
click at [631, 396] on div "Amy Gregorius Amy Saks" at bounding box center [638, 409] width 68 height 26
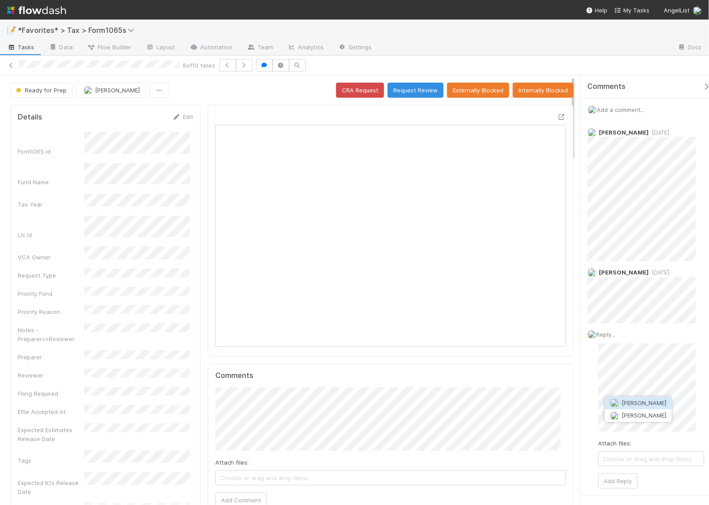
click at [634, 401] on span "[PERSON_NAME]" at bounding box center [643, 402] width 45 height 7
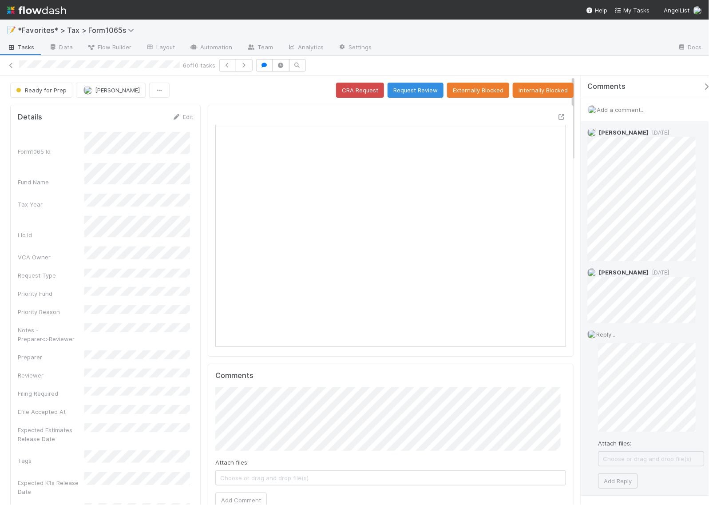
click at [595, 389] on div "Reply... Attach files: Choose or drag and drop file(s) Add Reply" at bounding box center [645, 409] width 130 height 172
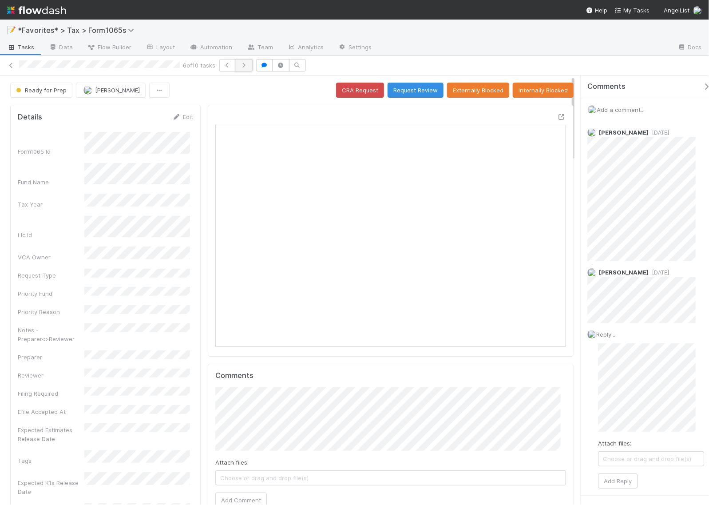
click at [245, 67] on icon "button" at bounding box center [244, 65] width 9 height 5
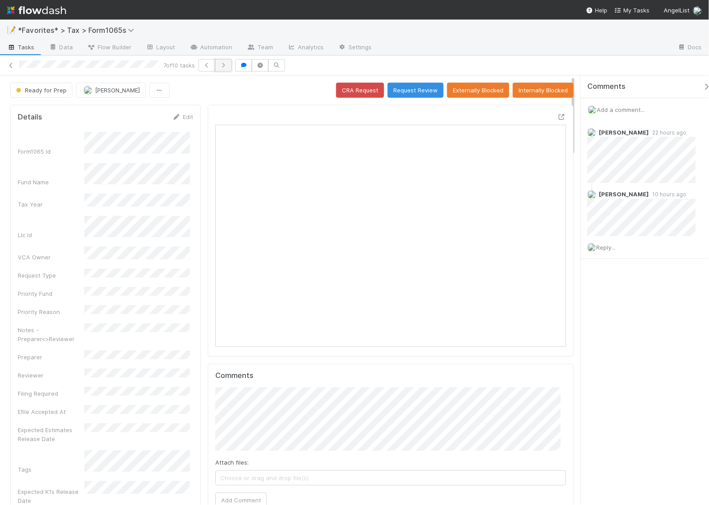
click at [226, 67] on icon "button" at bounding box center [223, 65] width 9 height 5
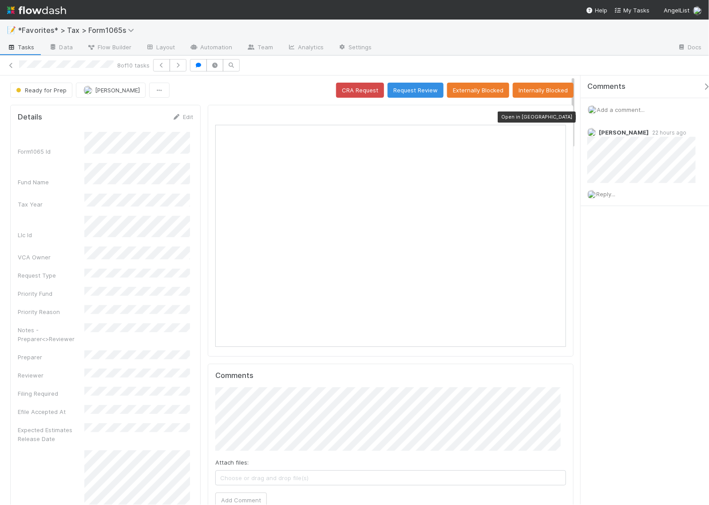
click at [557, 117] on icon at bounding box center [561, 117] width 9 height 6
click at [182, 65] on icon "button" at bounding box center [178, 65] width 9 height 5
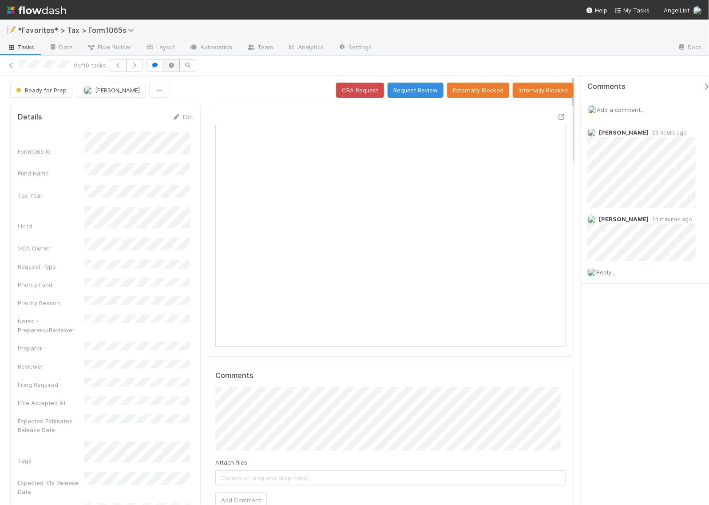
scroll to position [172, 164]
click at [130, 67] on button "button" at bounding box center [134, 65] width 17 height 12
click at [46, 8] on img at bounding box center [36, 10] width 59 height 15
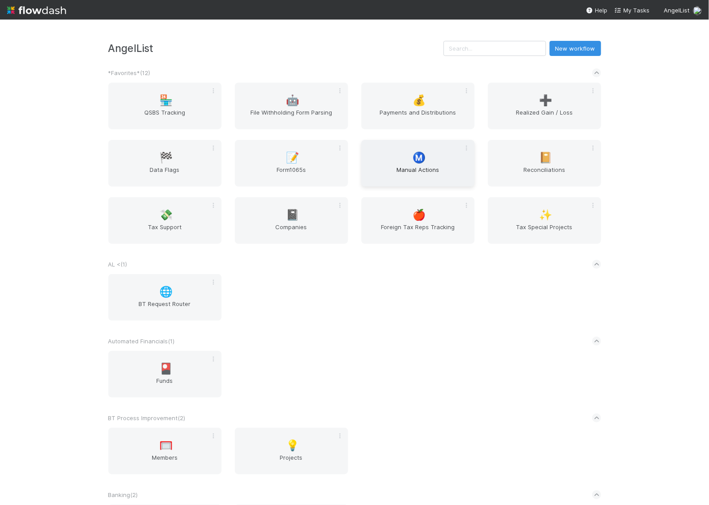
click at [410, 169] on span "Manual Actions" at bounding box center [418, 174] width 106 height 18
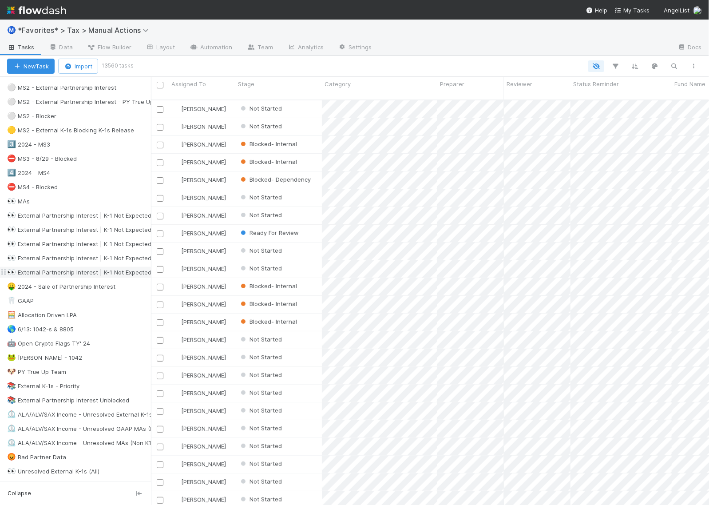
scroll to position [277, 0]
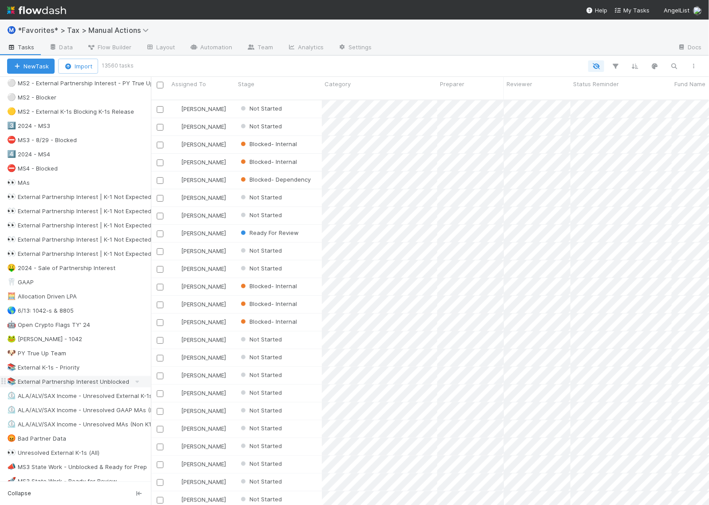
click at [69, 387] on div "📚 External Partnership Interest Unblocked" at bounding box center [68, 381] width 122 height 11
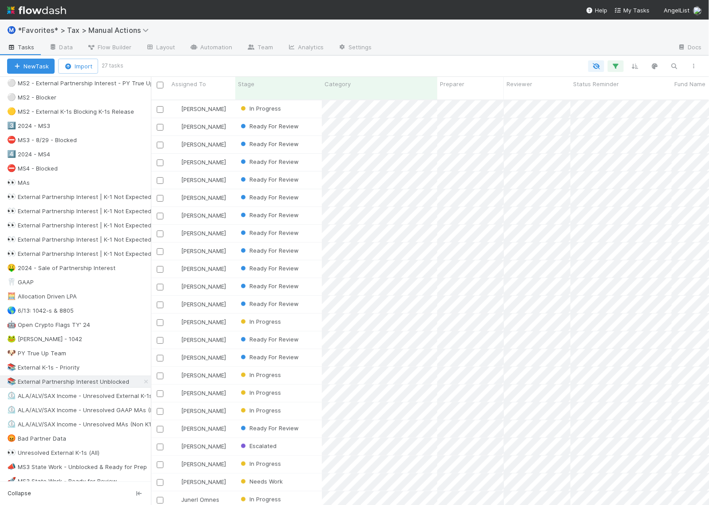
scroll to position [404, 549]
click at [617, 62] on icon "button" at bounding box center [615, 66] width 9 height 8
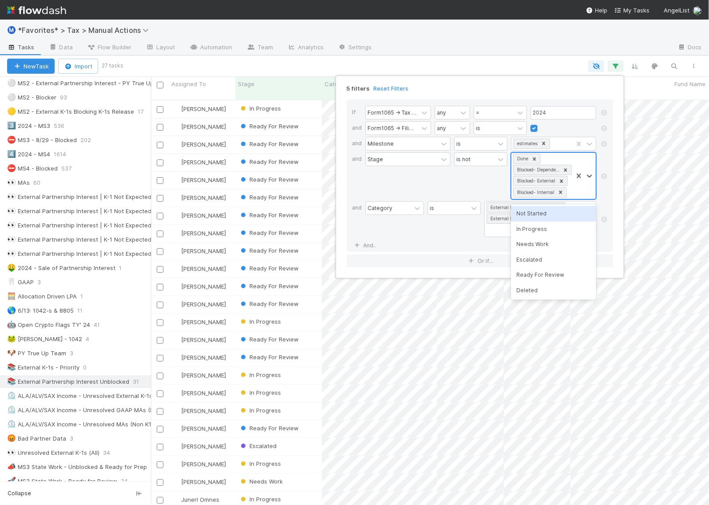
click at [561, 160] on div "Done Blocked- Dependency Blocked- External Blocked- Internal" at bounding box center [541, 176] width 61 height 46
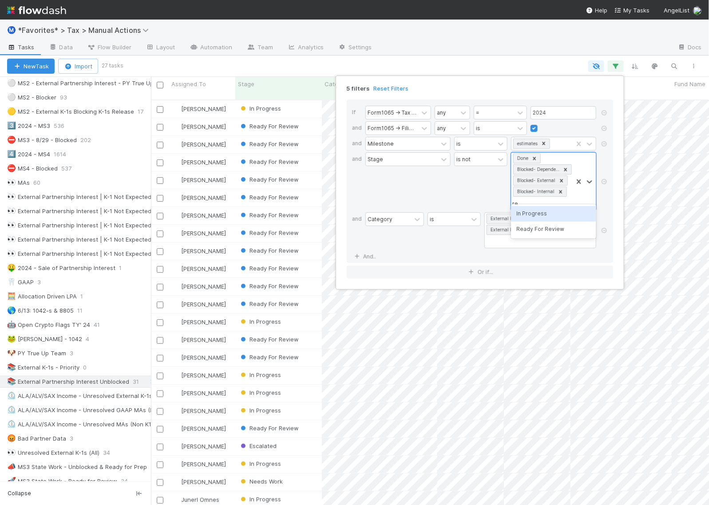
type input "read"
click at [549, 227] on div "Ready For Review" at bounding box center [553, 224] width 85 height 15
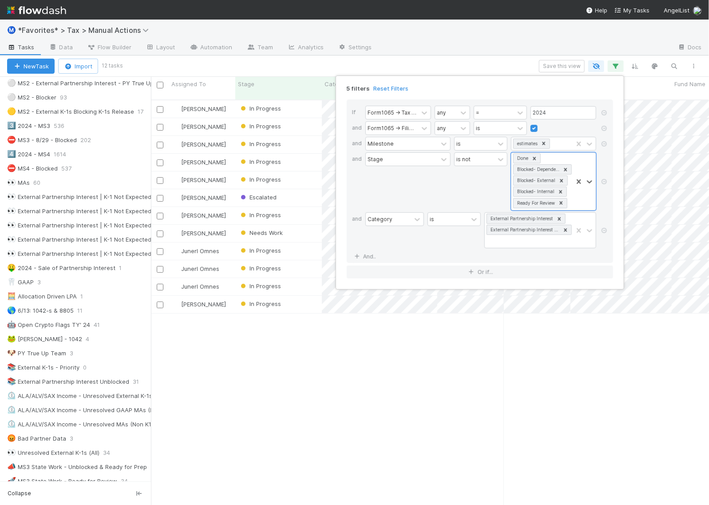
scroll to position [404, 549]
click at [505, 64] on div "5 filters Reset Filters If Form1065 -> Tax Year any = 2024 and Form1065 -> Fili…" at bounding box center [354, 252] width 709 height 505
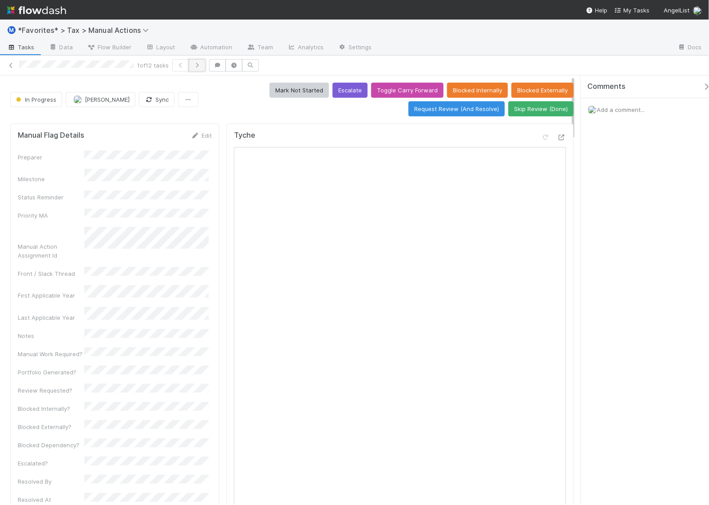
click at [201, 66] on icon "button" at bounding box center [197, 65] width 9 height 5
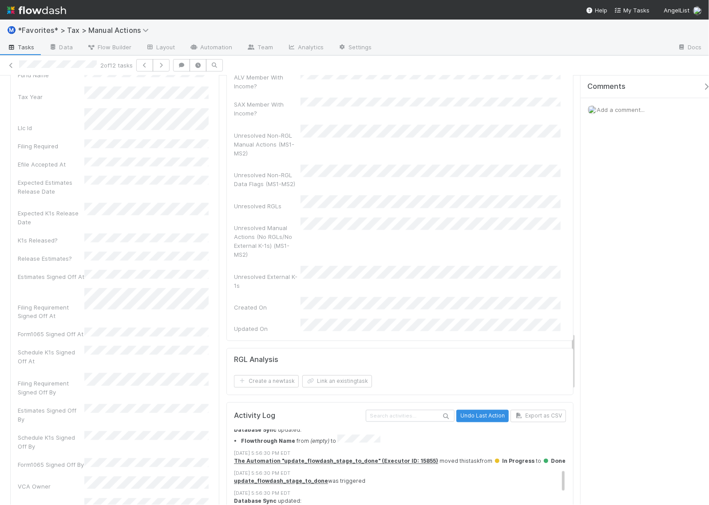
scroll to position [222, 0]
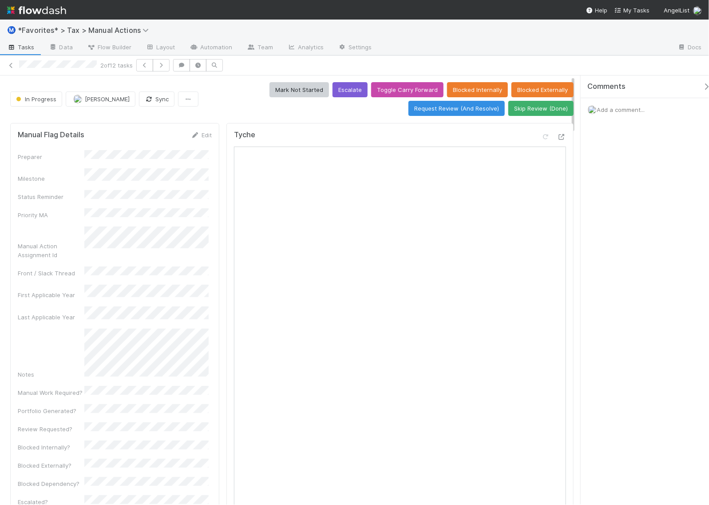
scroll to position [0, 0]
click at [557, 138] on icon at bounding box center [561, 137] width 9 height 6
click at [166, 67] on icon "button" at bounding box center [161, 65] width 9 height 5
click at [163, 66] on icon "button" at bounding box center [161, 65] width 9 height 5
click at [170, 63] on button "button" at bounding box center [161, 65] width 17 height 12
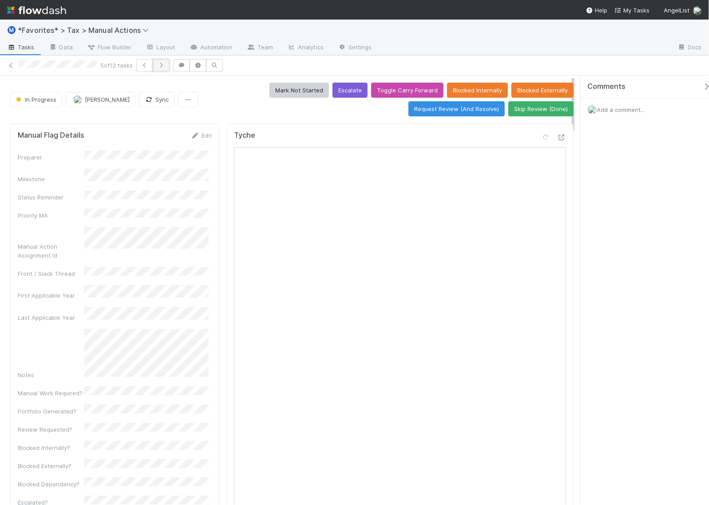
click at [163, 67] on icon "button" at bounding box center [161, 65] width 9 height 5
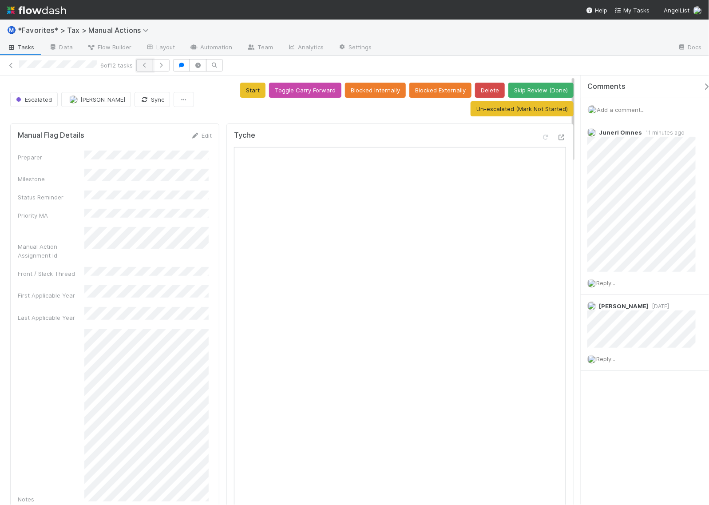
click at [147, 67] on icon "button" at bounding box center [144, 65] width 9 height 5
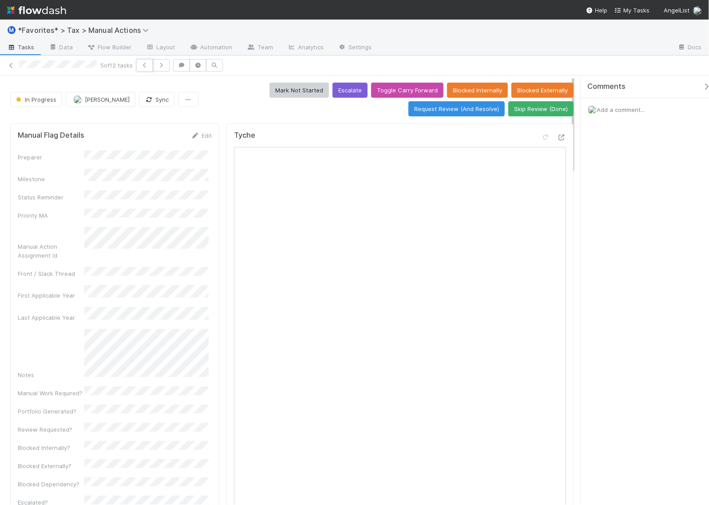
click at [147, 67] on icon "button" at bounding box center [144, 65] width 9 height 5
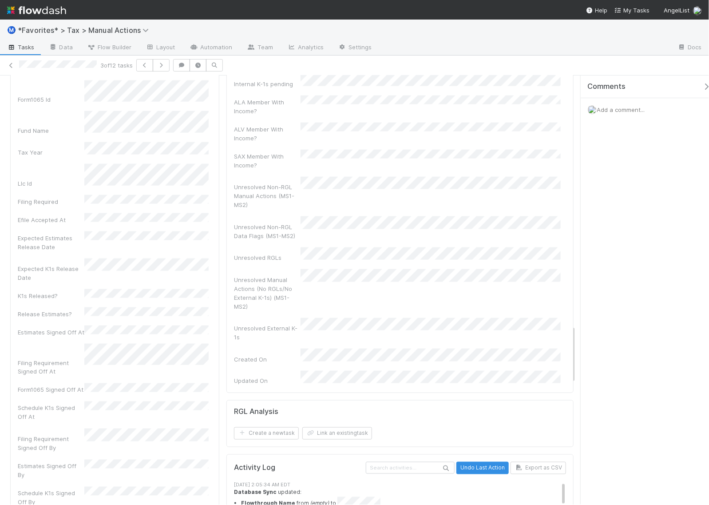
scroll to position [1886, 0]
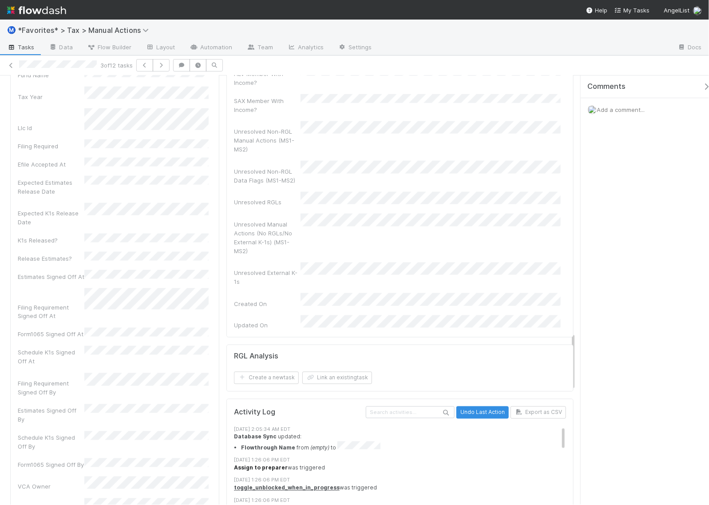
click at [247, 464] on strong "Assign to preparer" at bounding box center [261, 467] width 54 height 7
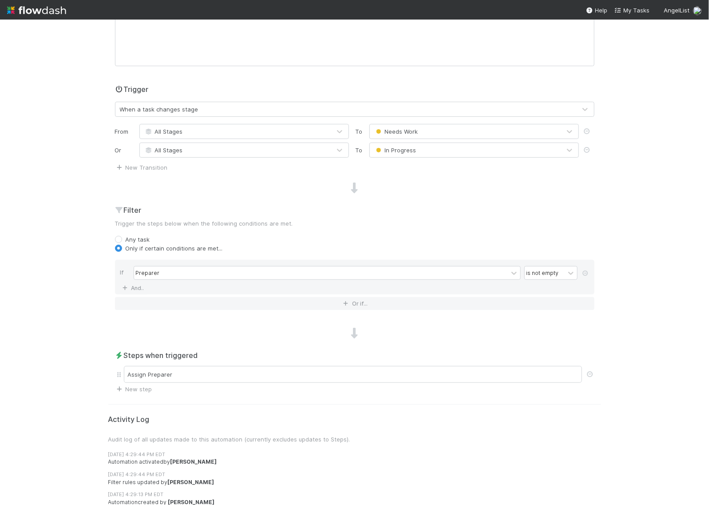
scroll to position [158, 0]
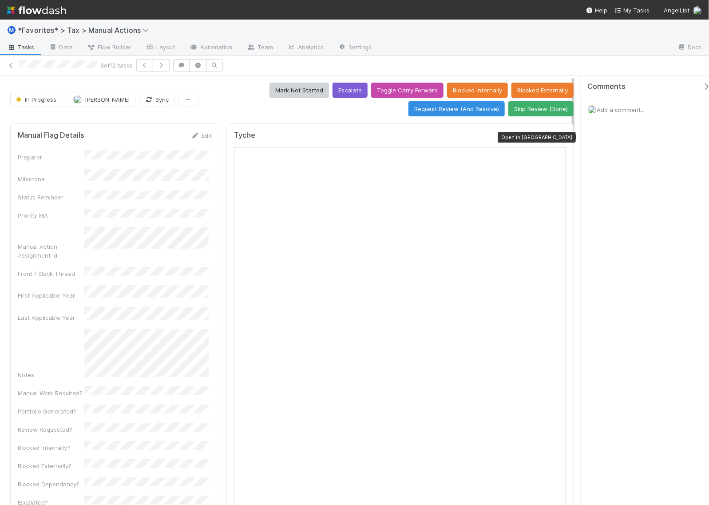
click at [557, 138] on icon at bounding box center [561, 137] width 9 height 6
click at [143, 66] on icon "button" at bounding box center [144, 65] width 9 height 5
click at [143, 69] on button "button" at bounding box center [144, 65] width 17 height 12
click at [198, 69] on button "button" at bounding box center [197, 65] width 17 height 12
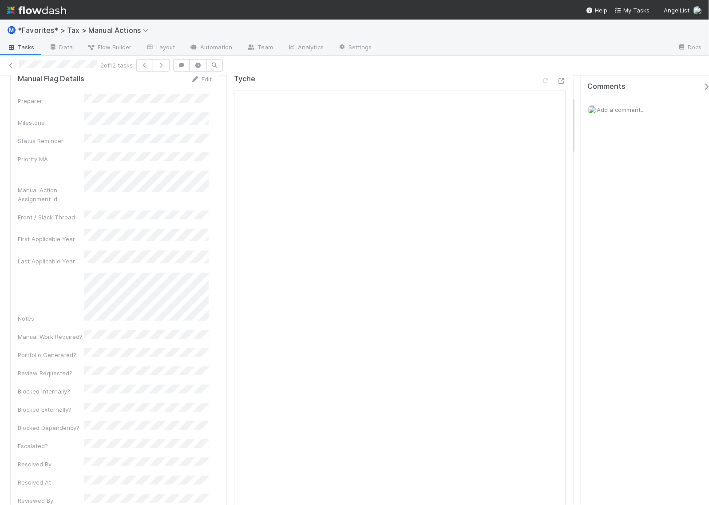
scroll to position [166, 0]
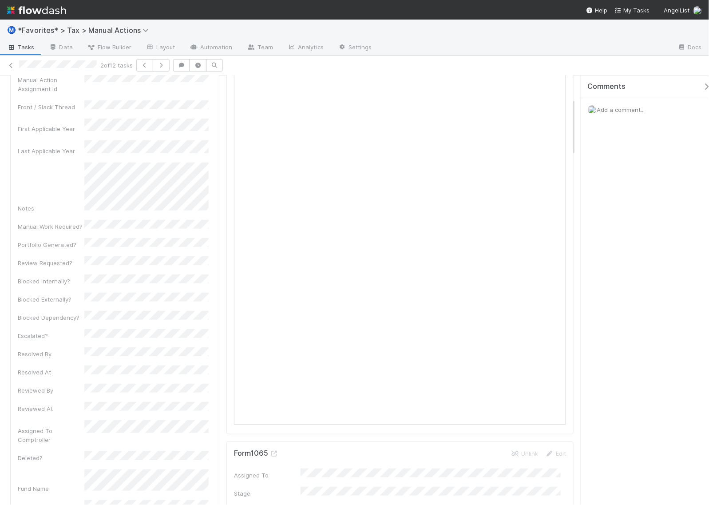
click at [613, 103] on div "Add a comment..." at bounding box center [648, 109] width 137 height 23
click at [615, 110] on span "Add a comment..." at bounding box center [620, 109] width 48 height 7
click at [587, 154] on div "Add a comment... Attach files: Choose or drag and drop file(s) Add Comment" at bounding box center [648, 189] width 137 height 183
click at [609, 254] on button "Add Comment" at bounding box center [620, 258] width 51 height 15
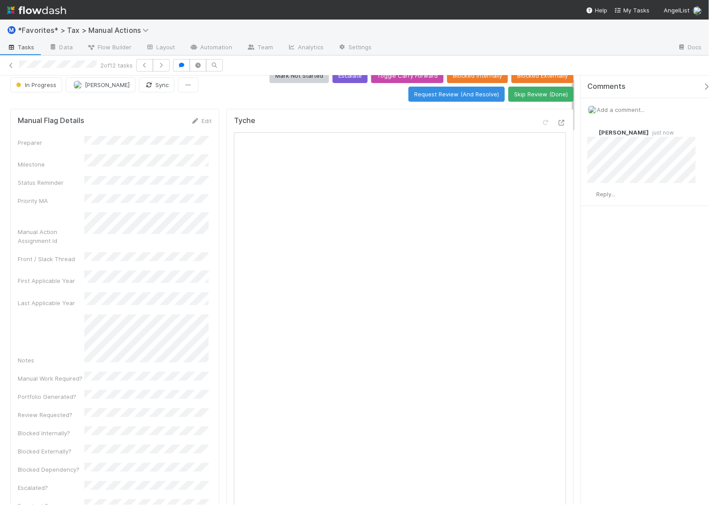
scroll to position [0, 0]
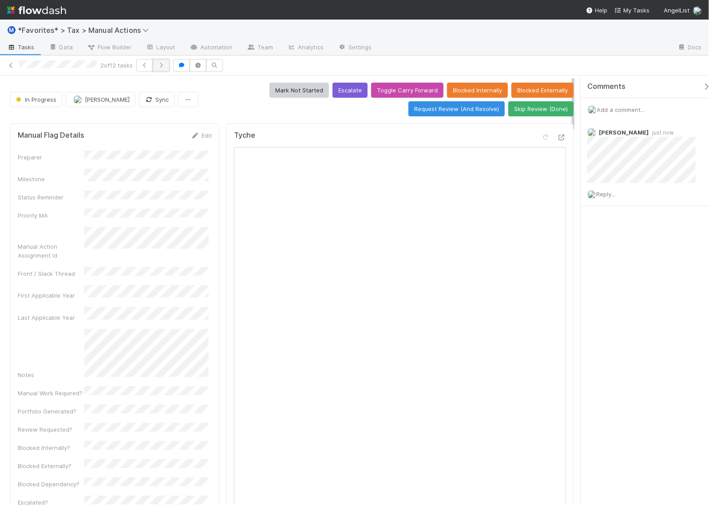
click at [165, 63] on icon "button" at bounding box center [161, 65] width 9 height 5
click at [624, 110] on span "Add a comment..." at bounding box center [620, 109] width 48 height 7
click at [621, 260] on button "Add Comment" at bounding box center [620, 258] width 51 height 15
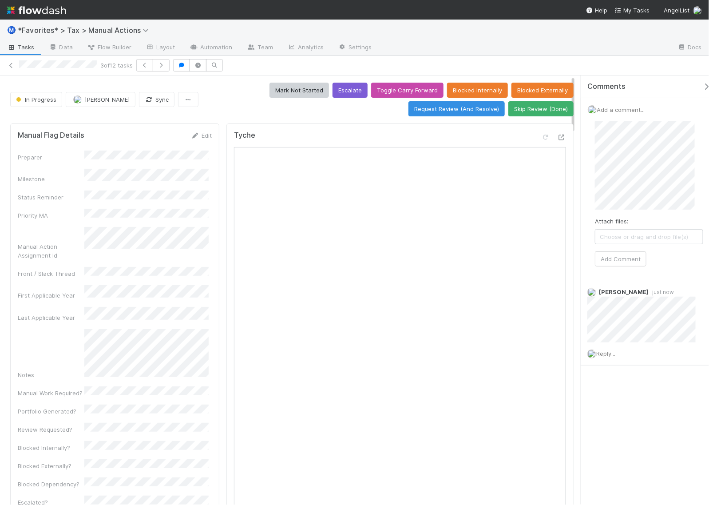
click at [205, 243] on div "Preparer Milestone Status Reminder Priority MA Manual Action Assignment Id Fron…" at bounding box center [115, 442] width 194 height 584
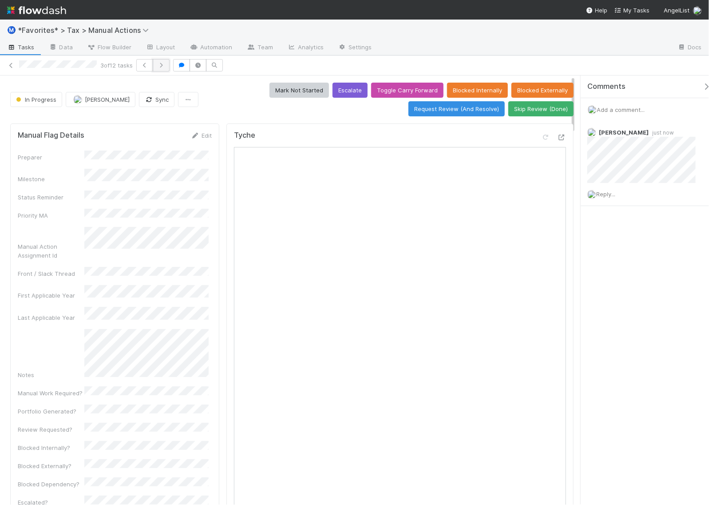
click at [165, 67] on icon "button" at bounding box center [161, 65] width 9 height 5
click at [619, 108] on span "Add a comment..." at bounding box center [620, 109] width 48 height 7
click at [623, 258] on button "Add Comment" at bounding box center [620, 258] width 51 height 15
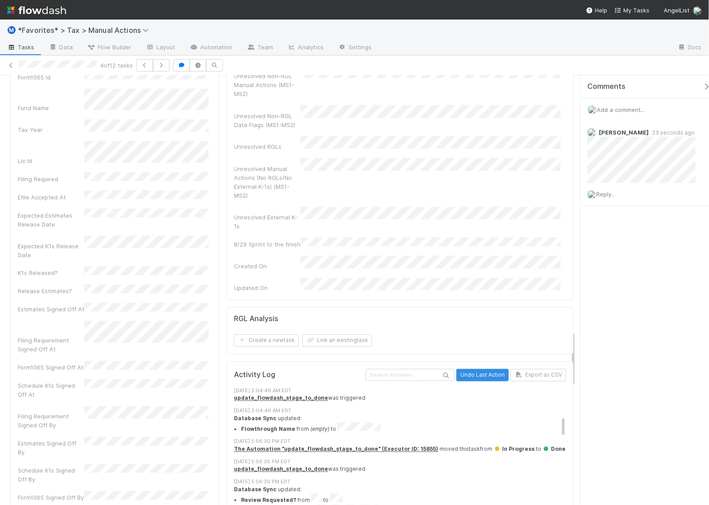
scroll to position [222, 0]
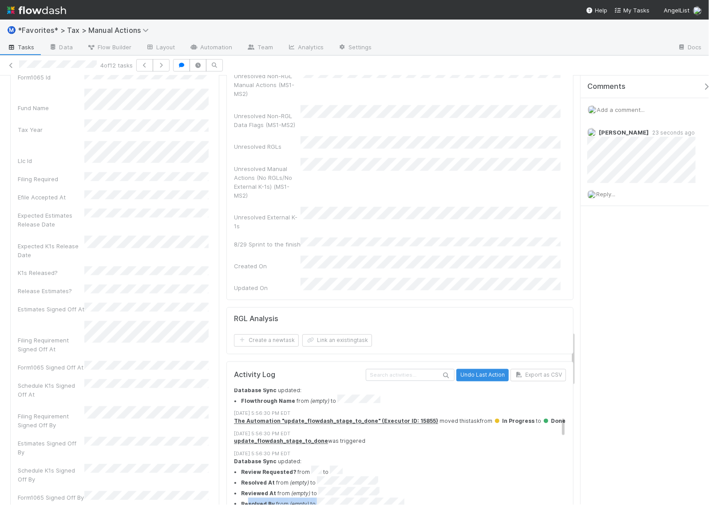
drag, startPoint x: 247, startPoint y: 292, endPoint x: 422, endPoint y: 289, distance: 175.8
click at [422, 497] on li "Resolved By from (empty) to" at bounding box center [407, 502] width 333 height 11
click at [604, 284] on div "Comments Add a comment... Helen Vo 23 seconds ago Reply..." at bounding box center [644, 289] width 128 height 429
drag, startPoint x: 246, startPoint y: 294, endPoint x: 418, endPoint y: 290, distance: 171.4
click at [418, 497] on li "Resolved By from (empty) to" at bounding box center [407, 502] width 333 height 11
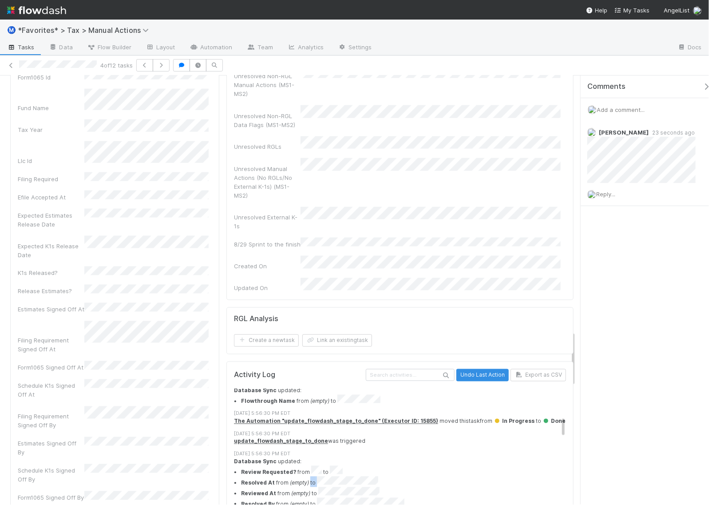
drag, startPoint x: 305, startPoint y: 274, endPoint x: 396, endPoint y: 275, distance: 91.0
click at [396, 476] on li "Resolved At from (empty) to" at bounding box center [407, 481] width 333 height 11
click at [469, 466] on li "Review Requested? from to" at bounding box center [407, 471] width 333 height 11
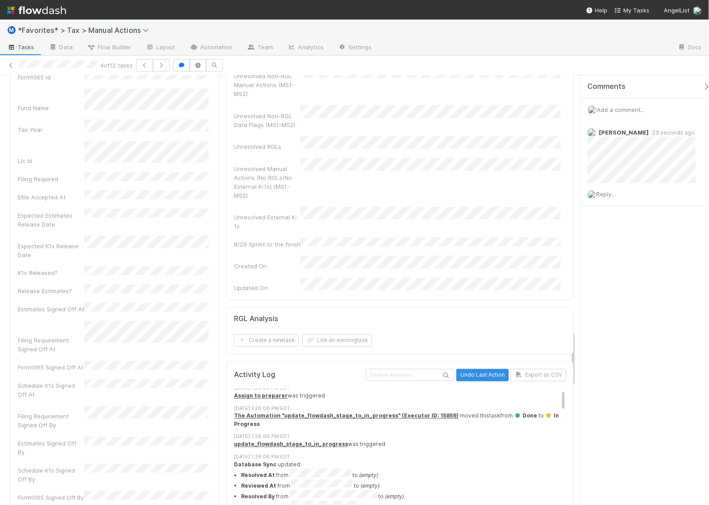
scroll to position [55, 0]
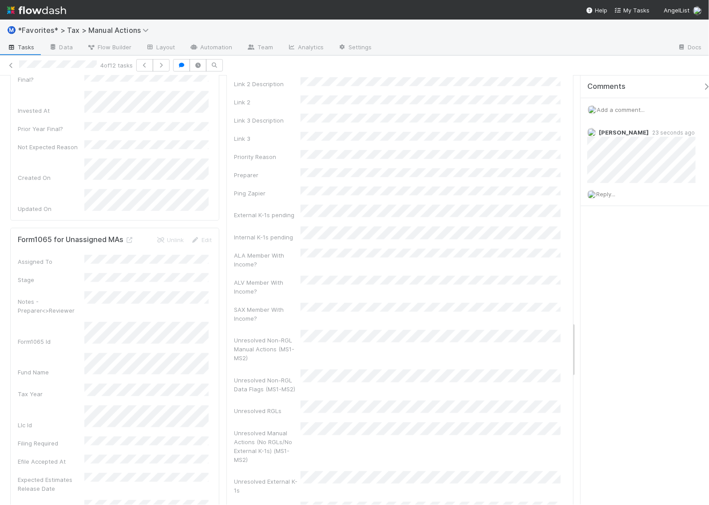
scroll to position [1664, 0]
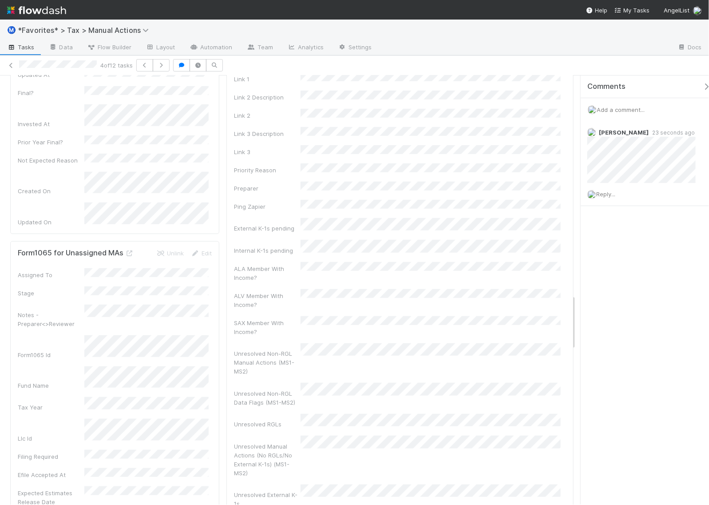
click at [553, 484] on div "Unresolved External K-1s" at bounding box center [400, 496] width 332 height 24
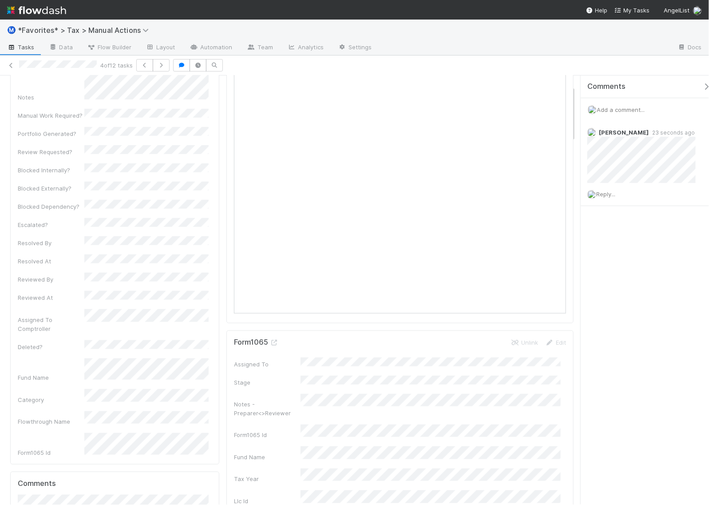
scroll to position [0, 0]
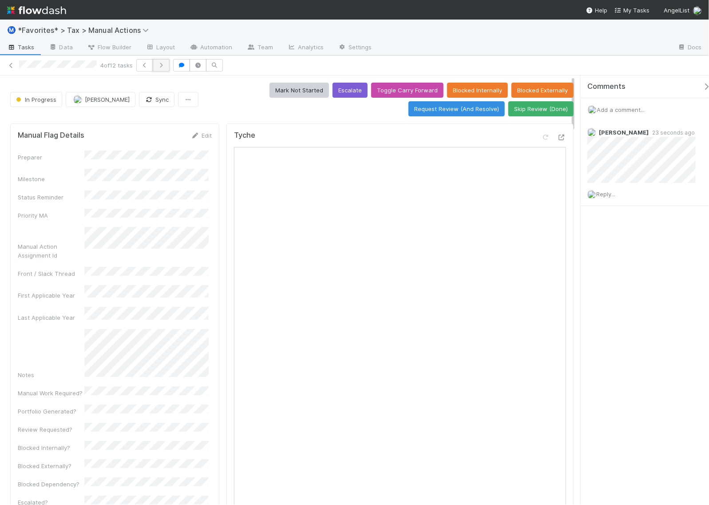
click at [163, 65] on icon "button" at bounding box center [161, 65] width 9 height 5
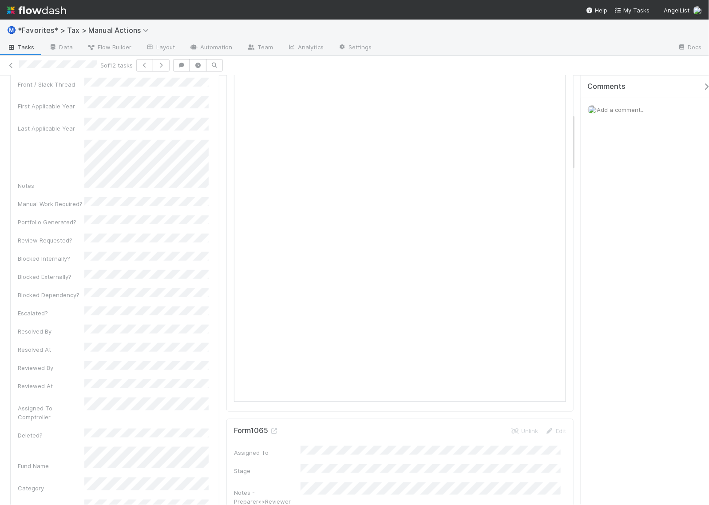
scroll to position [55, 0]
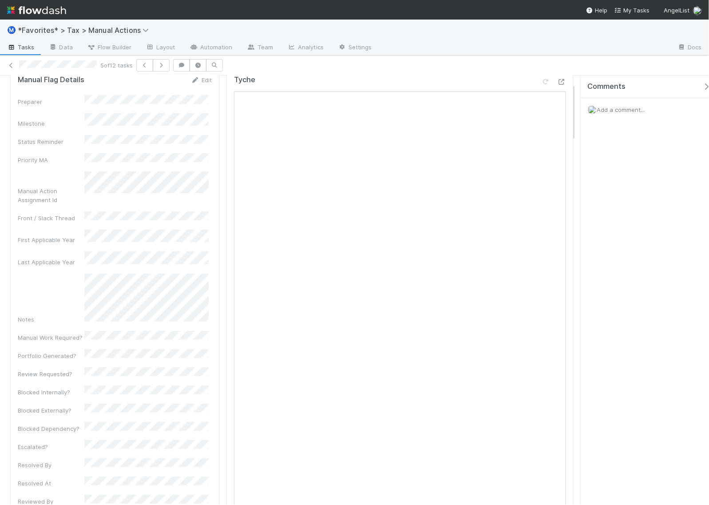
click at [606, 113] on div "Add a comment..." at bounding box center [648, 109] width 137 height 23
click at [616, 111] on span "Add a comment..." at bounding box center [620, 109] width 48 height 7
click at [620, 258] on button "Add Comment" at bounding box center [620, 258] width 51 height 15
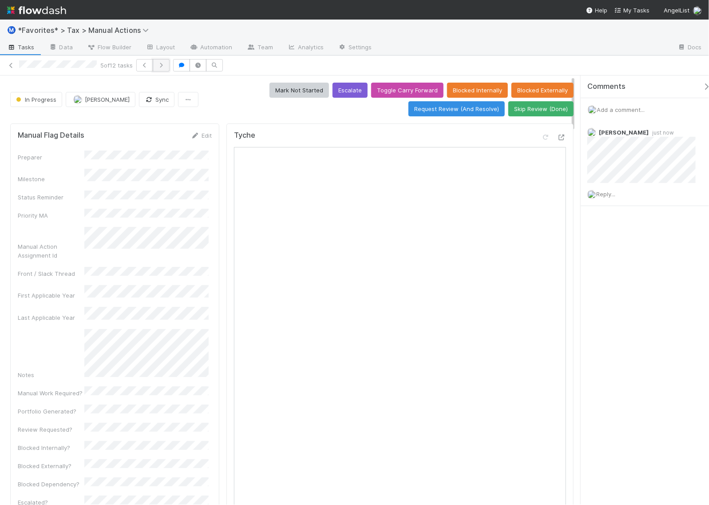
click at [162, 69] on button "button" at bounding box center [161, 65] width 17 height 12
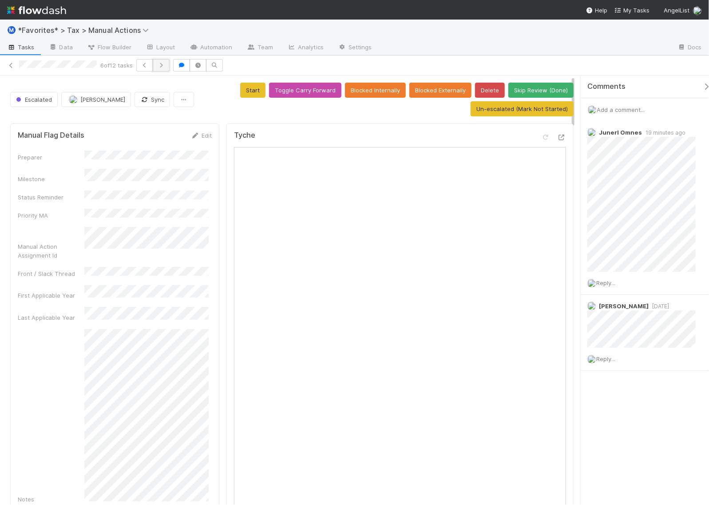
click at [166, 64] on icon "button" at bounding box center [161, 65] width 9 height 5
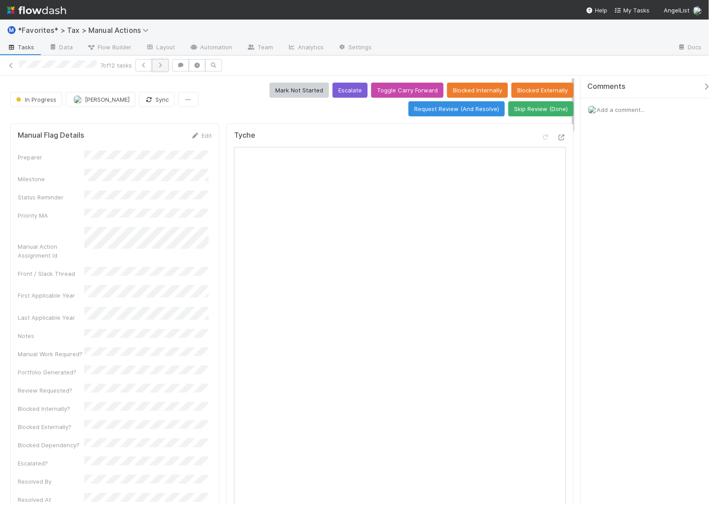
click at [169, 67] on button "button" at bounding box center [160, 65] width 17 height 12
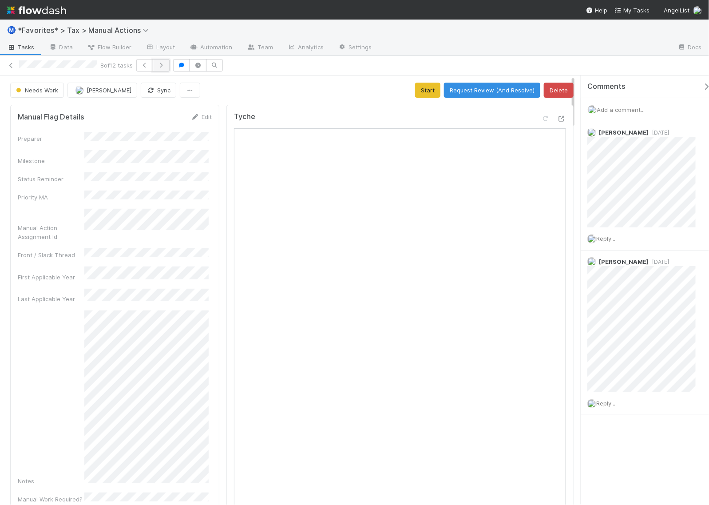
click at [165, 70] on button "button" at bounding box center [161, 65] width 17 height 12
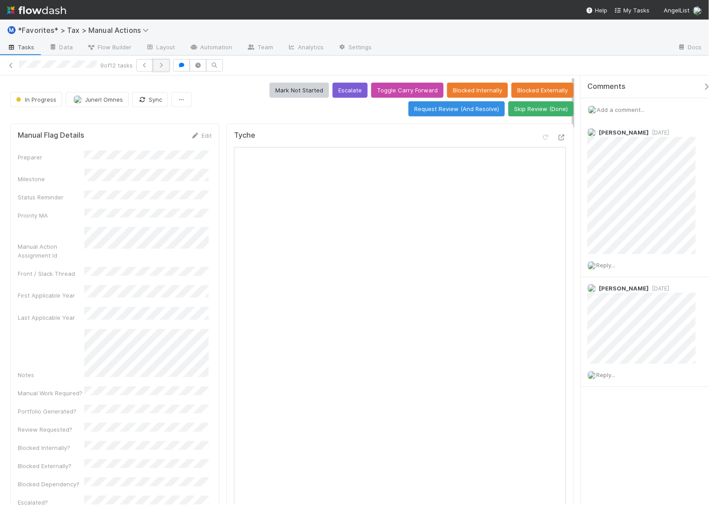
click at [164, 67] on icon "button" at bounding box center [161, 65] width 9 height 5
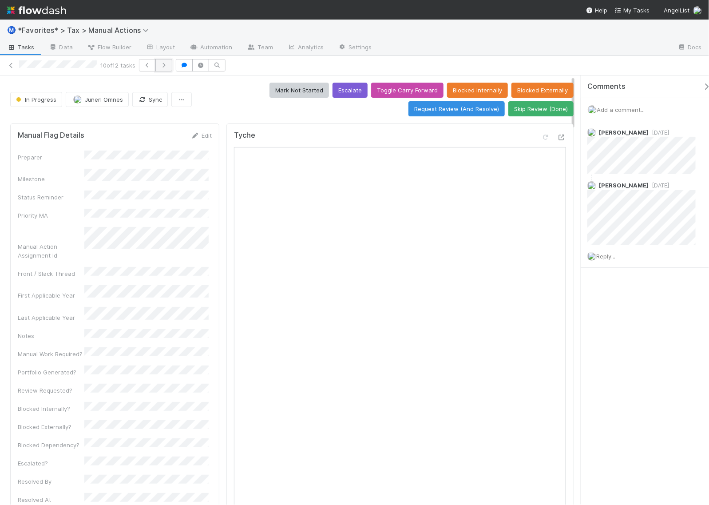
click at [166, 66] on icon "button" at bounding box center [163, 65] width 9 height 5
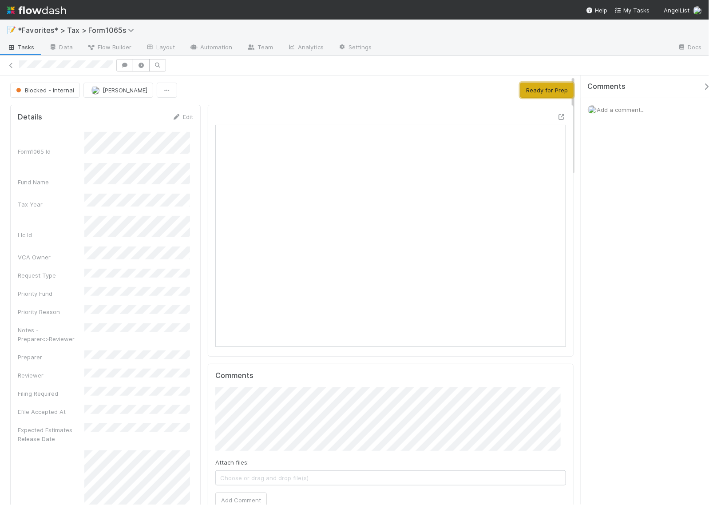
click at [545, 92] on button "Ready for Prep" at bounding box center [546, 90] width 53 height 15
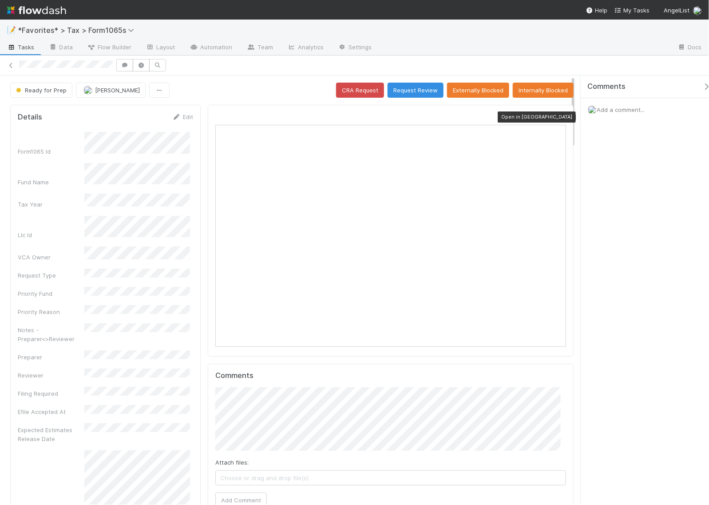
click at [557, 115] on icon at bounding box center [561, 117] width 9 height 6
click at [624, 110] on span "Add a comment..." at bounding box center [620, 109] width 48 height 7
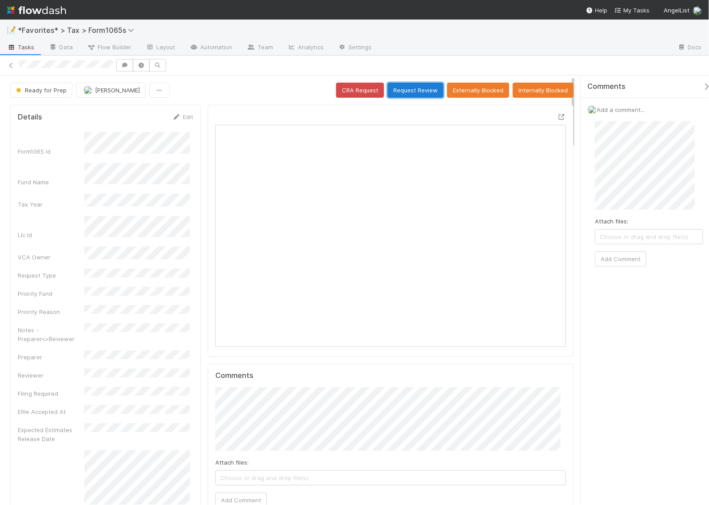
click at [407, 90] on button "Request Review" at bounding box center [415, 90] width 56 height 15
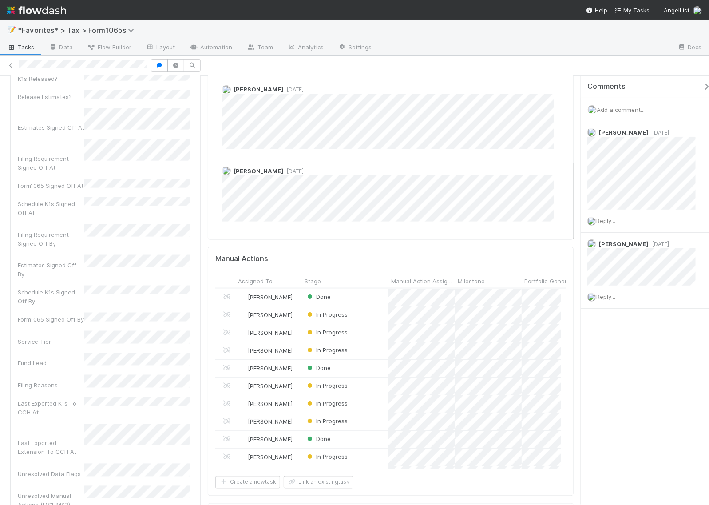
scroll to position [444, 0]
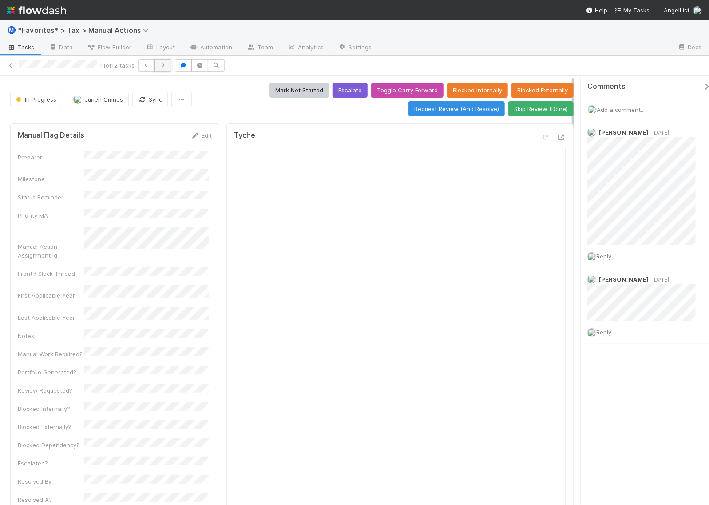
click at [168, 68] on button "button" at bounding box center [162, 65] width 17 height 12
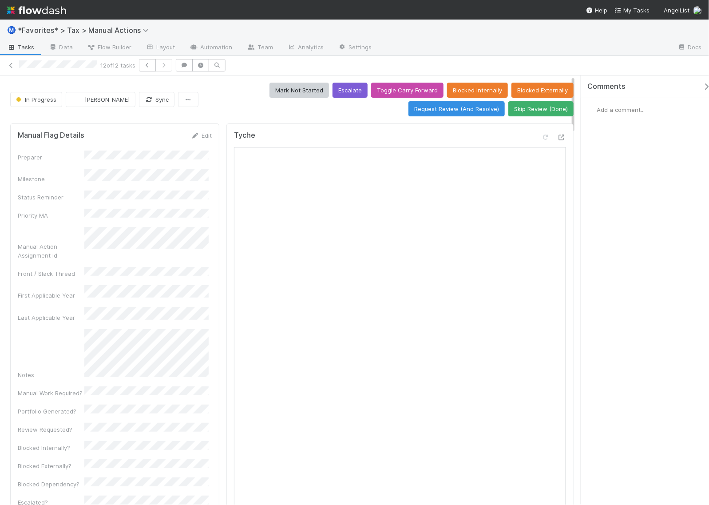
click at [620, 109] on span "Add a comment..." at bounding box center [620, 109] width 48 height 7
drag, startPoint x: 635, startPoint y: 257, endPoint x: 633, endPoint y: 246, distance: 10.4
click at [633, 246] on div "Attach files: Choose or drag and drop file(s) Add Comment" at bounding box center [649, 193] width 108 height 145
click at [632, 263] on button "Add Comment" at bounding box center [620, 258] width 51 height 15
click at [10, 61] on link at bounding box center [11, 65] width 9 height 9
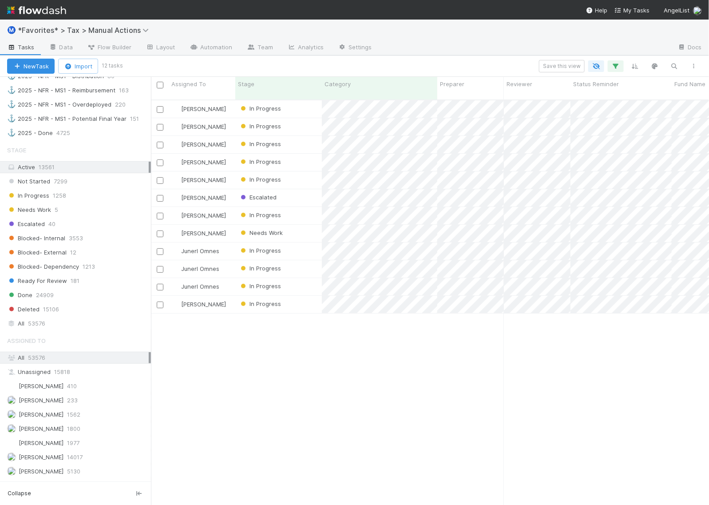
scroll to position [888, 0]
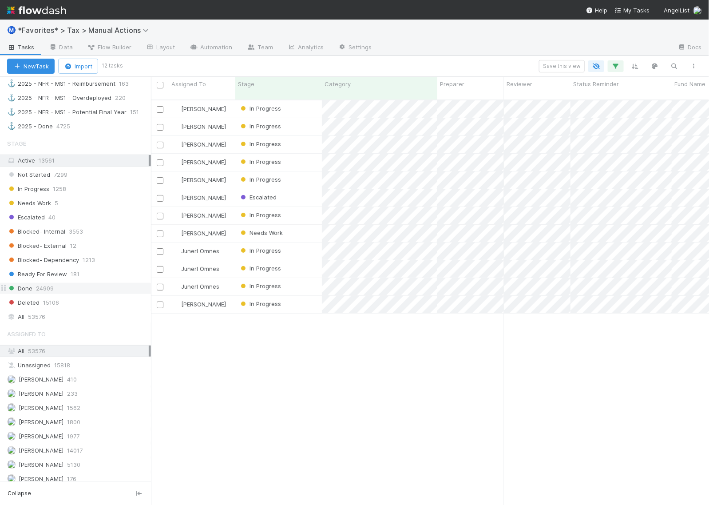
click at [54, 294] on div "Done 24909" at bounding box center [79, 288] width 144 height 11
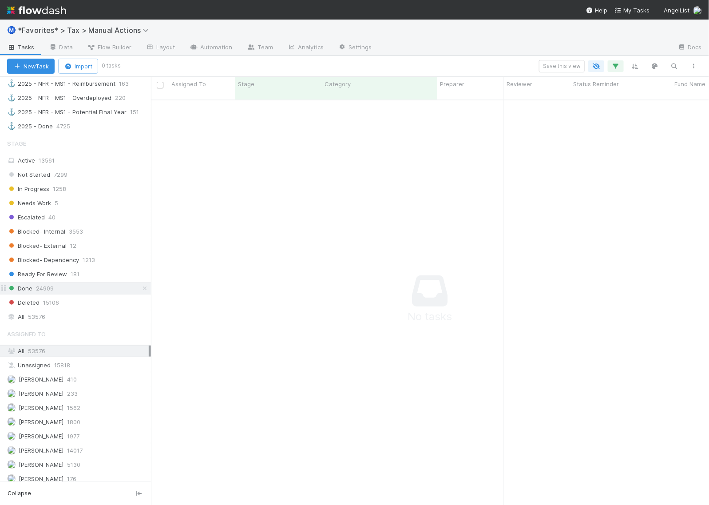
scroll to position [395, 541]
click at [51, 280] on span "Ready For Review" at bounding box center [37, 273] width 60 height 11
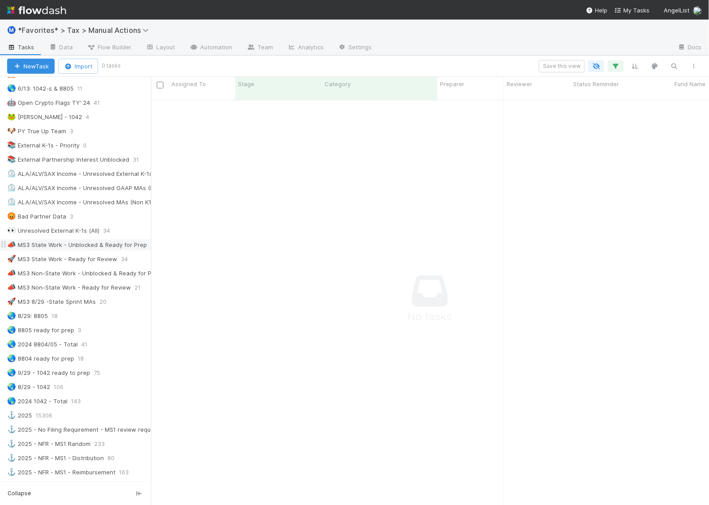
scroll to position [395, 541]
click at [619, 65] on icon "button" at bounding box center [615, 66] width 9 height 8
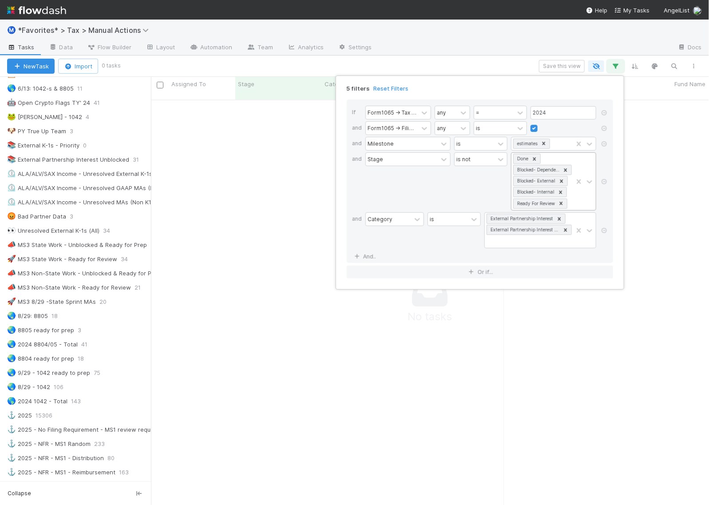
click at [561, 205] on icon at bounding box center [561, 202] width 3 height 3
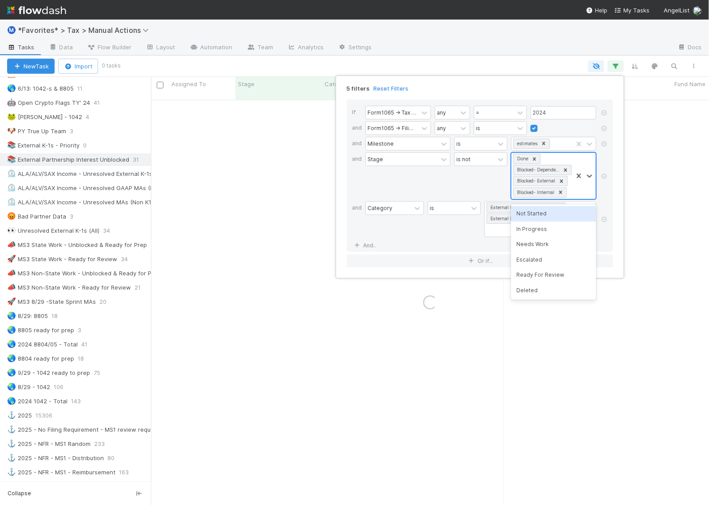
scroll to position [0, 0]
click at [476, 63] on div "5 filters Reset Filters If Form1065 -> Tax Year any = 2024 and Form1065 -> Fili…" at bounding box center [354, 252] width 709 height 505
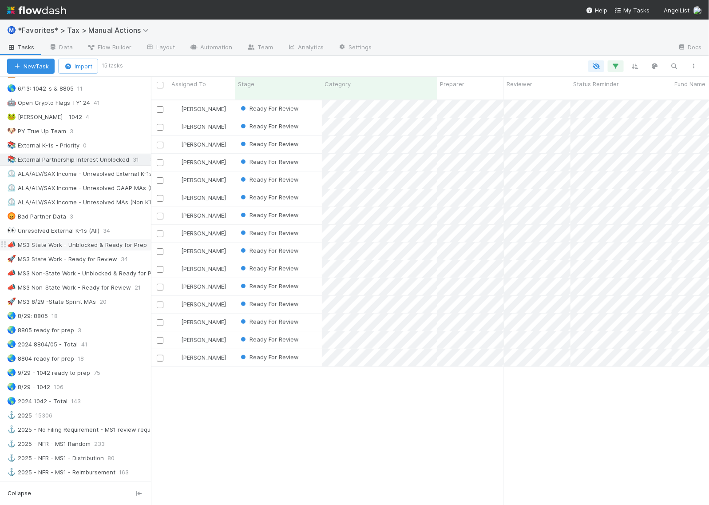
scroll to position [404, 549]
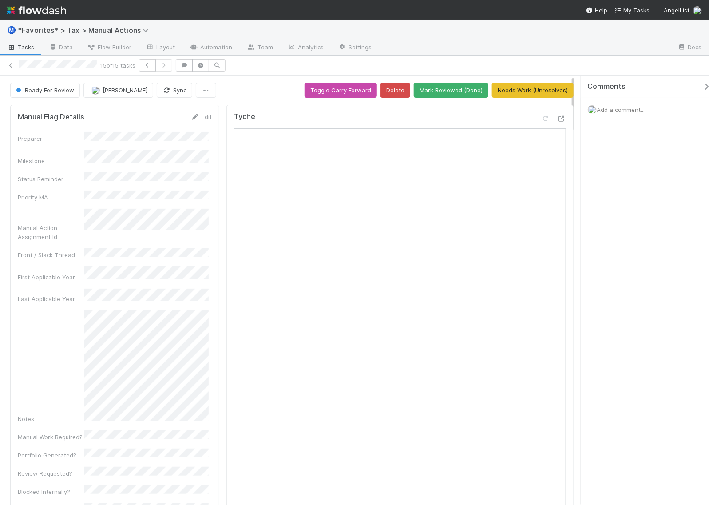
click at [627, 111] on span "Add a comment..." at bounding box center [620, 109] width 48 height 7
click at [613, 258] on button "Add Comment" at bounding box center [620, 258] width 51 height 15
click at [149, 66] on icon "button" at bounding box center [147, 65] width 9 height 5
click at [147, 63] on icon "button" at bounding box center [147, 65] width 9 height 5
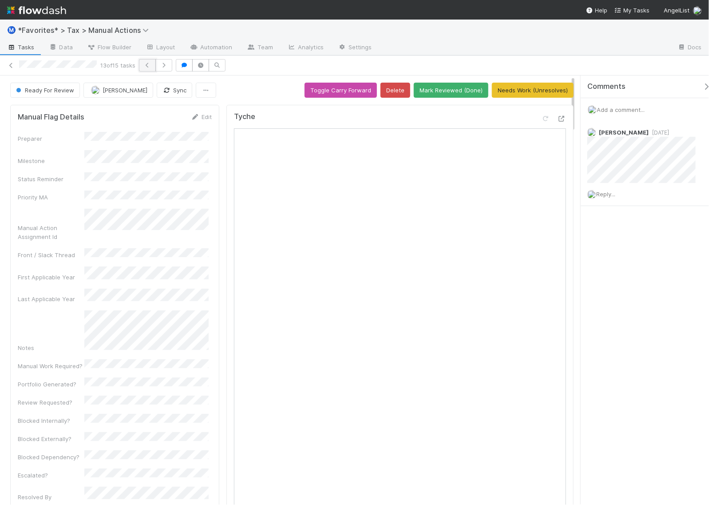
click at [152, 63] on icon "button" at bounding box center [147, 65] width 9 height 5
click at [152, 65] on icon "button" at bounding box center [147, 65] width 9 height 5
click at [147, 66] on icon "button" at bounding box center [146, 65] width 9 height 5
click at [151, 65] on icon "button" at bounding box center [147, 65] width 9 height 5
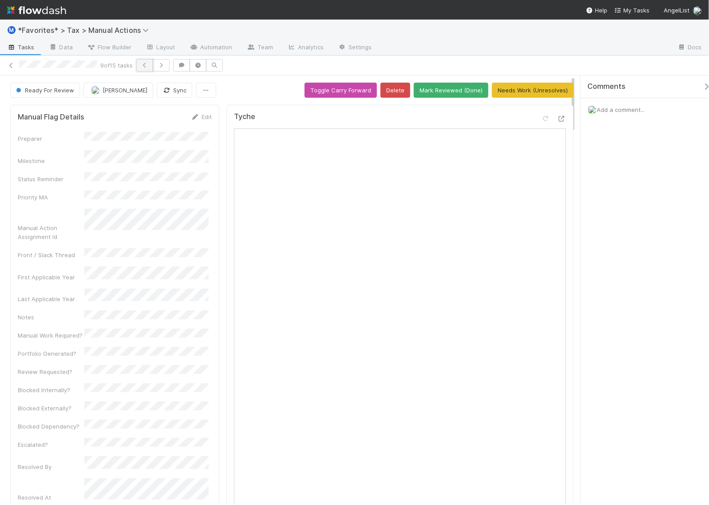
click at [147, 59] on button "button" at bounding box center [144, 65] width 17 height 12
click at [148, 68] on button "button" at bounding box center [144, 65] width 17 height 12
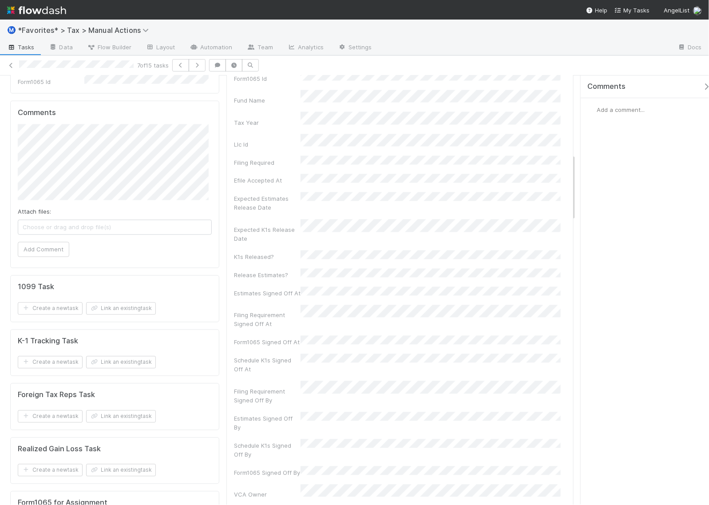
scroll to position [666, 0]
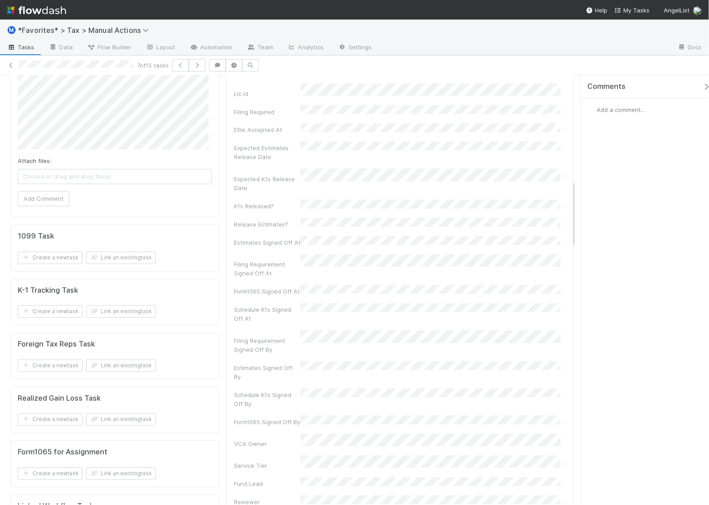
click at [613, 110] on span "Add a comment..." at bounding box center [620, 109] width 48 height 7
click at [628, 256] on button "Add Comment" at bounding box center [620, 258] width 51 height 15
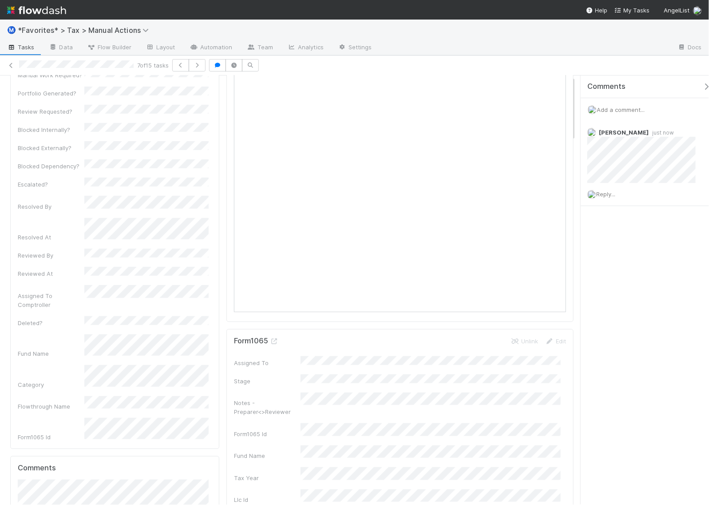
scroll to position [0, 0]
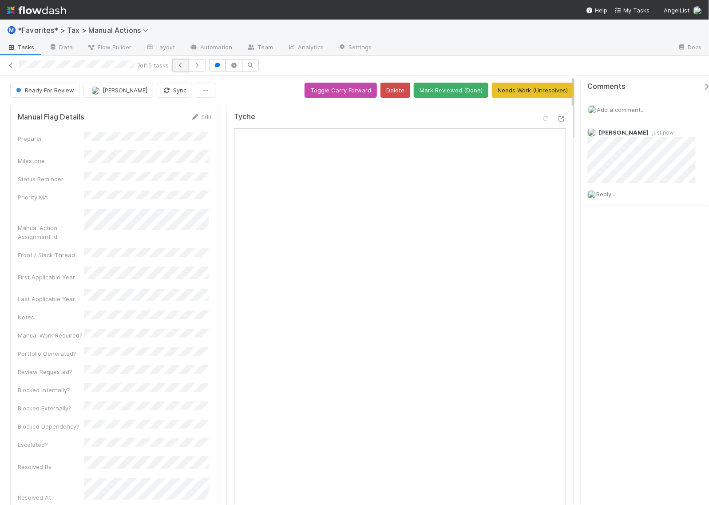
click at [183, 70] on button "button" at bounding box center [180, 65] width 17 height 12
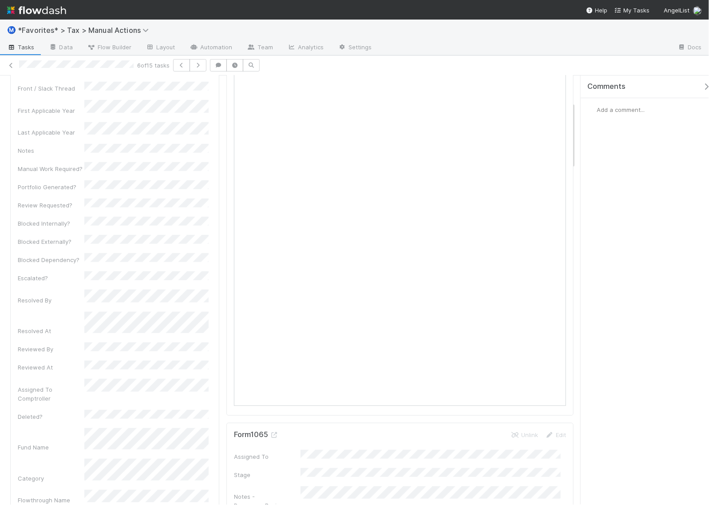
click at [622, 110] on span "Add a comment..." at bounding box center [620, 109] width 48 height 7
click at [622, 259] on button "Add Comment" at bounding box center [620, 258] width 51 height 15
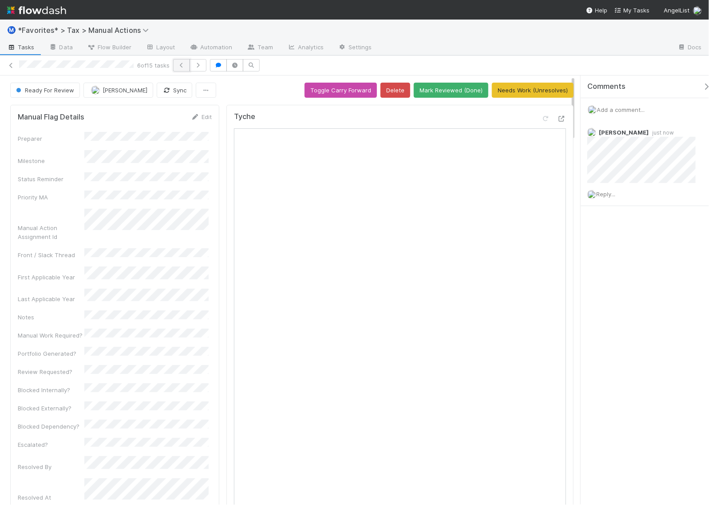
click at [185, 67] on button "button" at bounding box center [181, 65] width 17 height 12
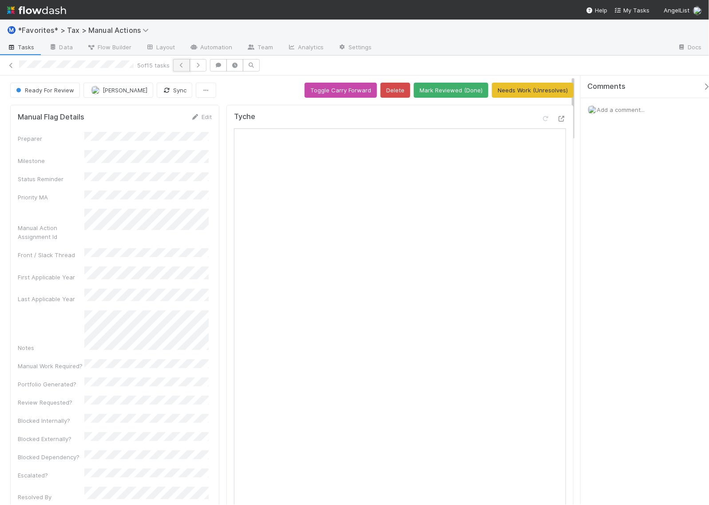
click at [183, 67] on icon "button" at bounding box center [181, 65] width 9 height 5
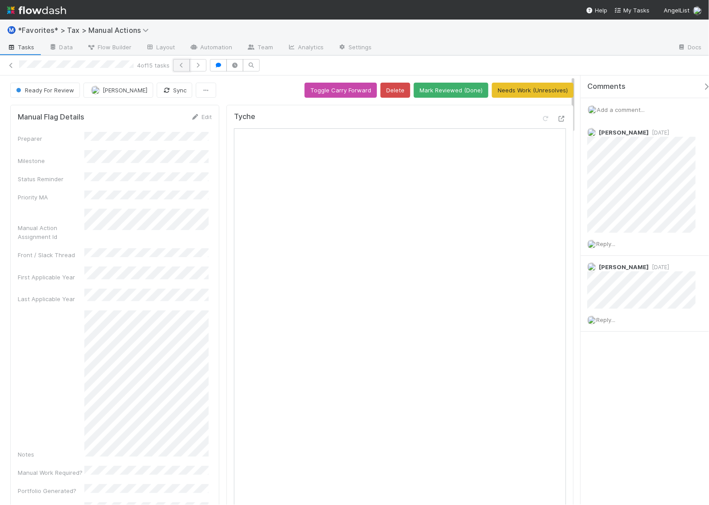
click at [180, 64] on icon "button" at bounding box center [181, 65] width 9 height 5
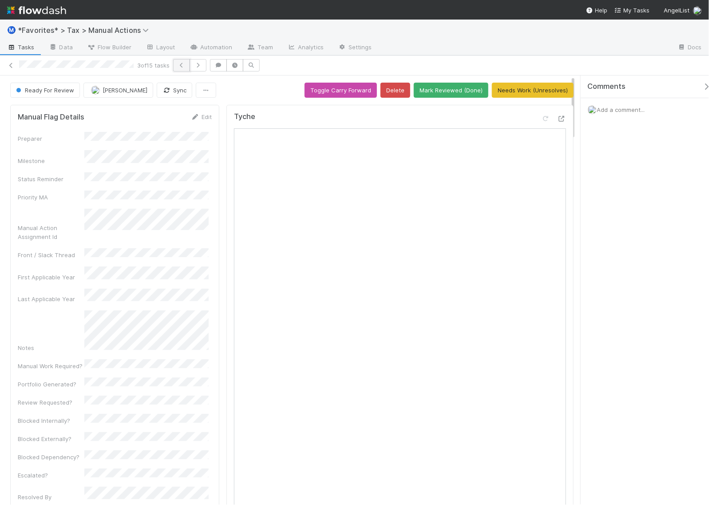
click at [182, 67] on icon "button" at bounding box center [181, 65] width 9 height 5
click at [184, 66] on icon "button" at bounding box center [181, 65] width 9 height 5
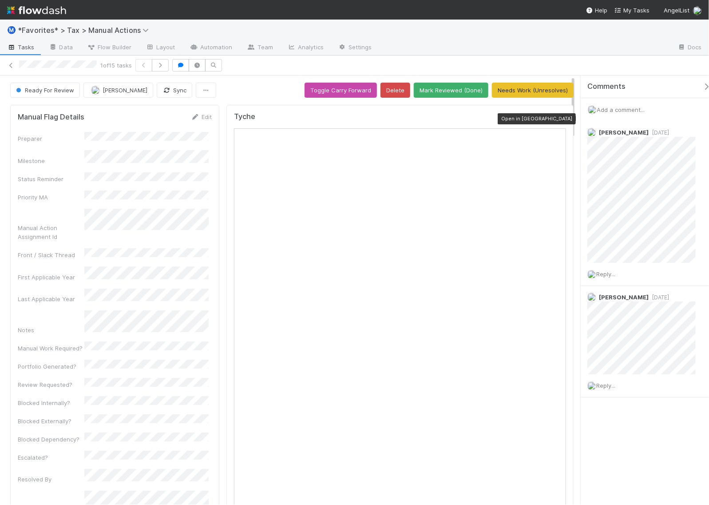
click at [557, 120] on icon at bounding box center [561, 119] width 9 height 6
click at [609, 111] on span "Add a comment..." at bounding box center [620, 109] width 48 height 7
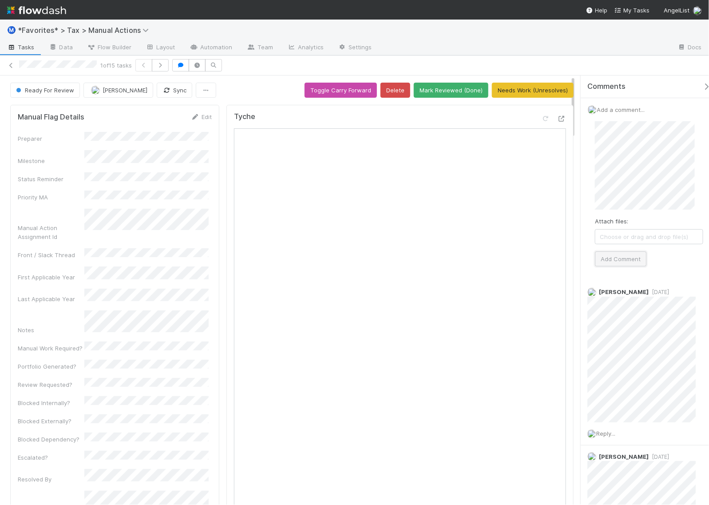
click at [627, 260] on button "Add Comment" at bounding box center [620, 258] width 51 height 15
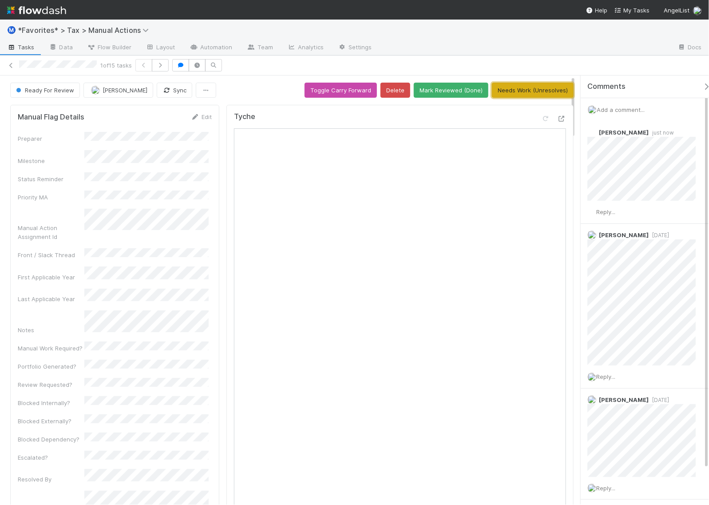
drag, startPoint x: 519, startPoint y: 92, endPoint x: 543, endPoint y: 53, distance: 45.2
click at [541, 55] on div "1 of 15 tasks Ready For Review [PERSON_NAME] Sync Toggle Carry Forward Delete M…" at bounding box center [354, 279] width 709 height 449
